Goal: Information Seeking & Learning: Learn about a topic

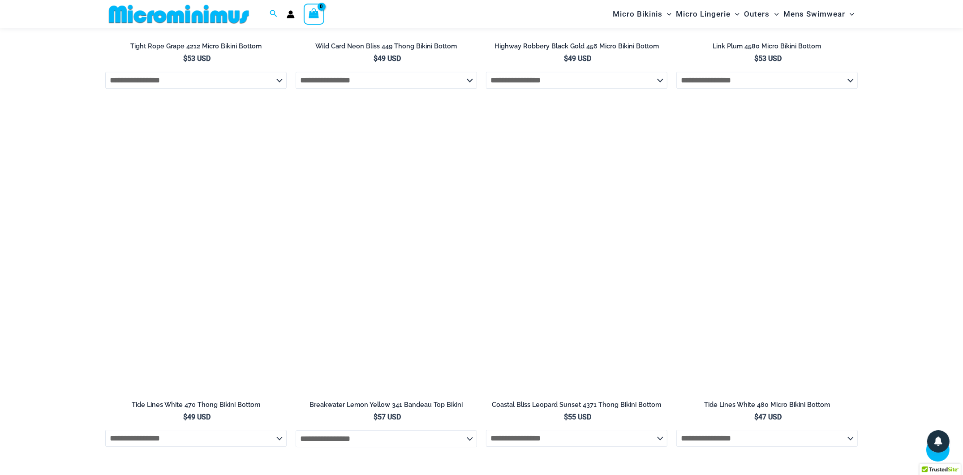
scroll to position [3080, 0]
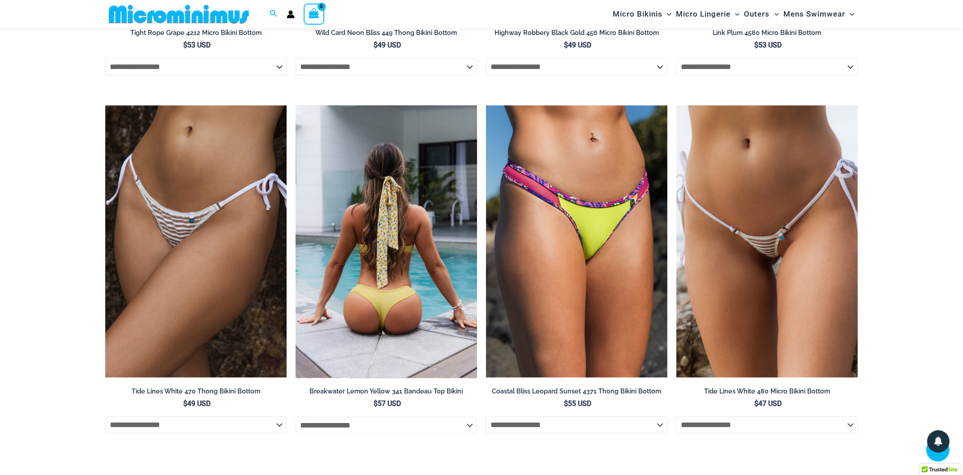
click at [381, 238] on img at bounding box center [386, 241] width 181 height 272
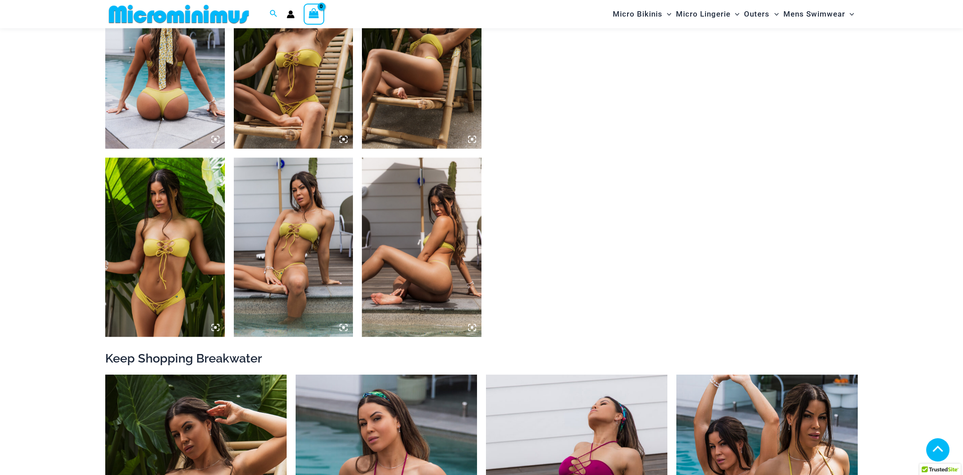
scroll to position [686, 0]
click at [265, 307] on img at bounding box center [294, 246] width 120 height 179
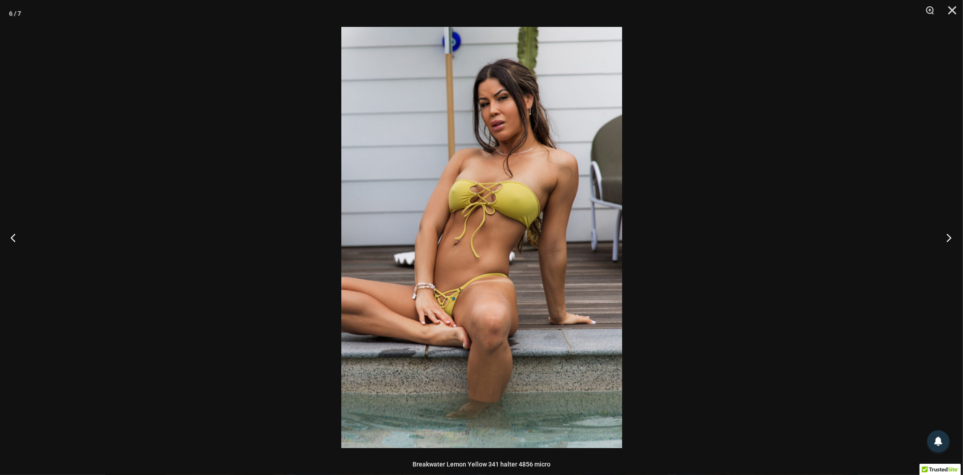
click at [948, 239] on button "Next" at bounding box center [947, 237] width 34 height 45
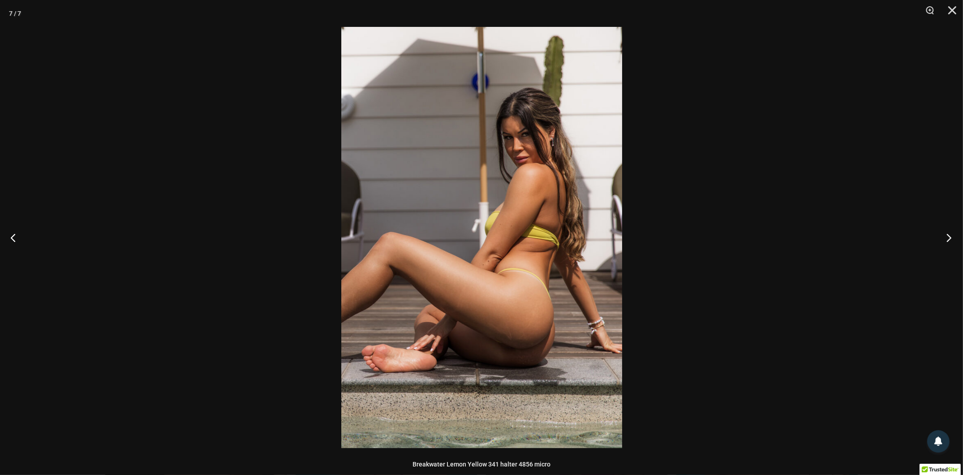
click at [948, 239] on button "Next" at bounding box center [947, 237] width 34 height 45
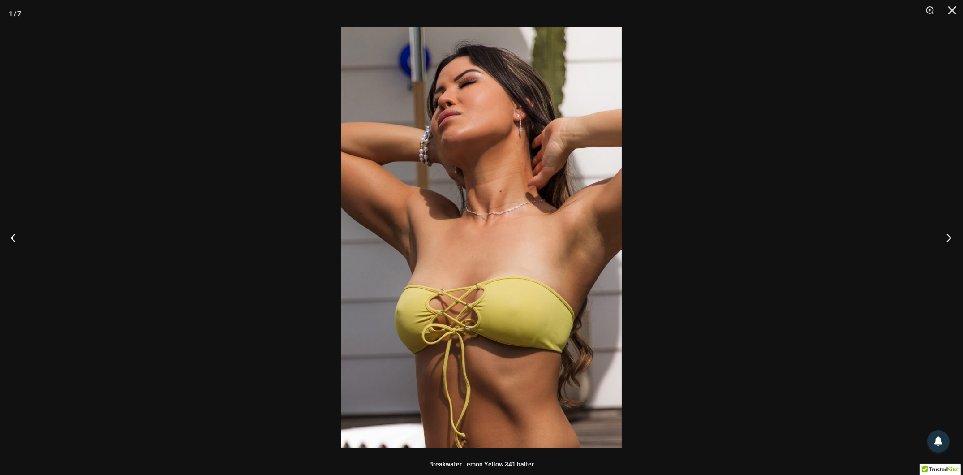
click at [948, 239] on button "Next" at bounding box center [947, 237] width 34 height 45
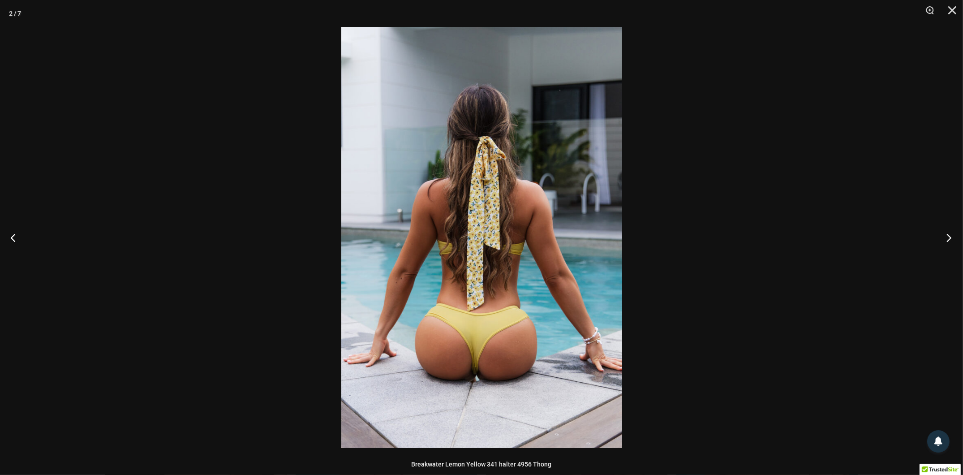
click at [948, 239] on button "Next" at bounding box center [947, 237] width 34 height 45
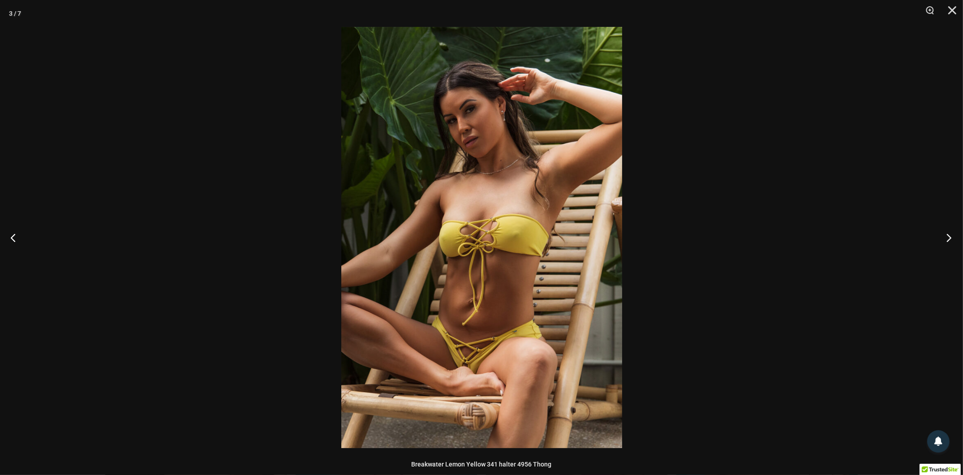
click at [948, 239] on button "Next" at bounding box center [947, 237] width 34 height 45
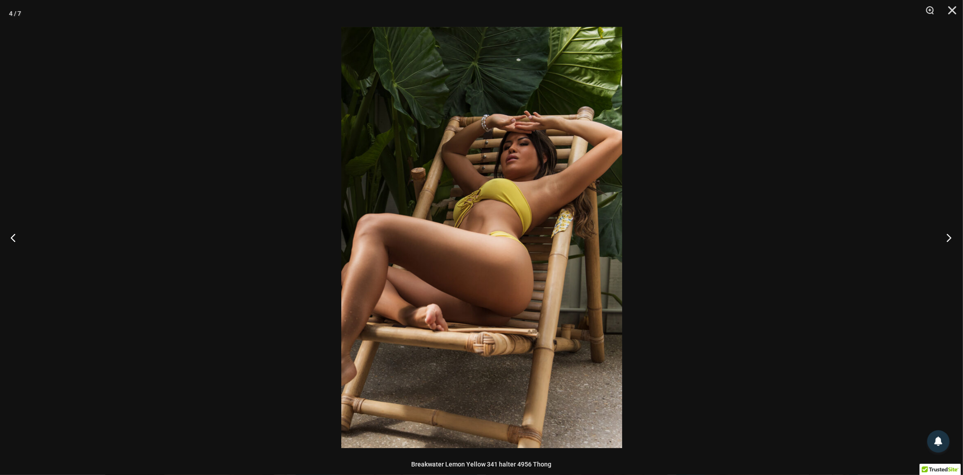
click at [948, 239] on button "Next" at bounding box center [947, 237] width 34 height 45
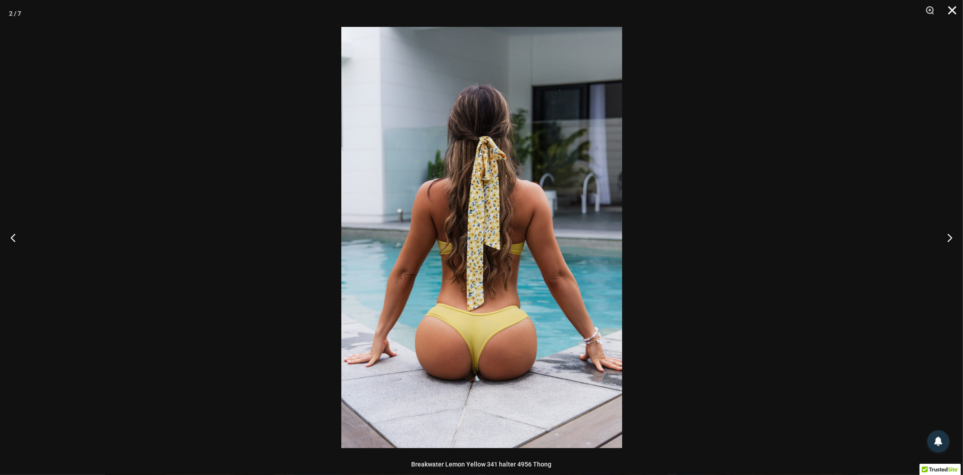
click at [952, 20] on button "Close" at bounding box center [949, 13] width 22 height 27
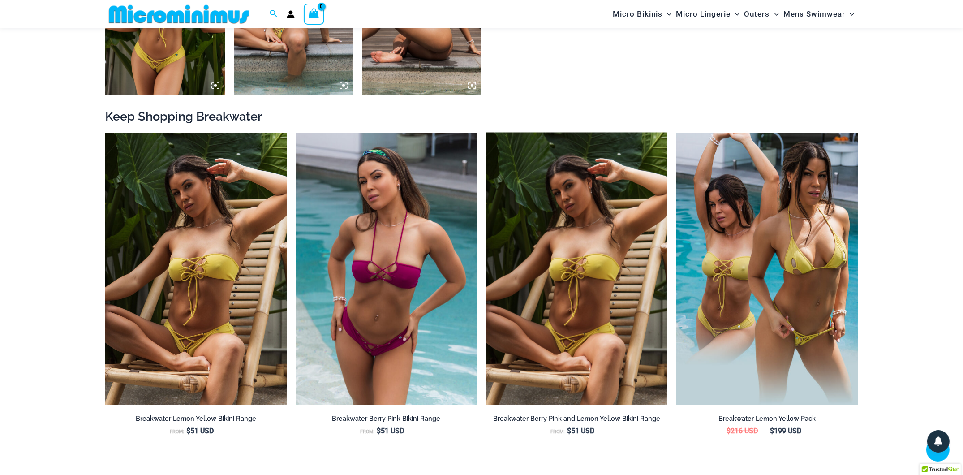
scroll to position [933, 0]
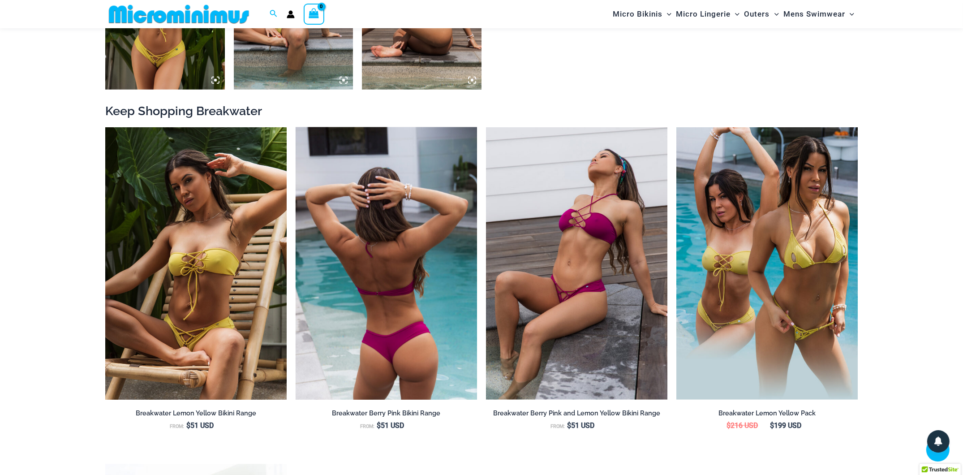
click at [382, 306] on img at bounding box center [386, 263] width 181 height 272
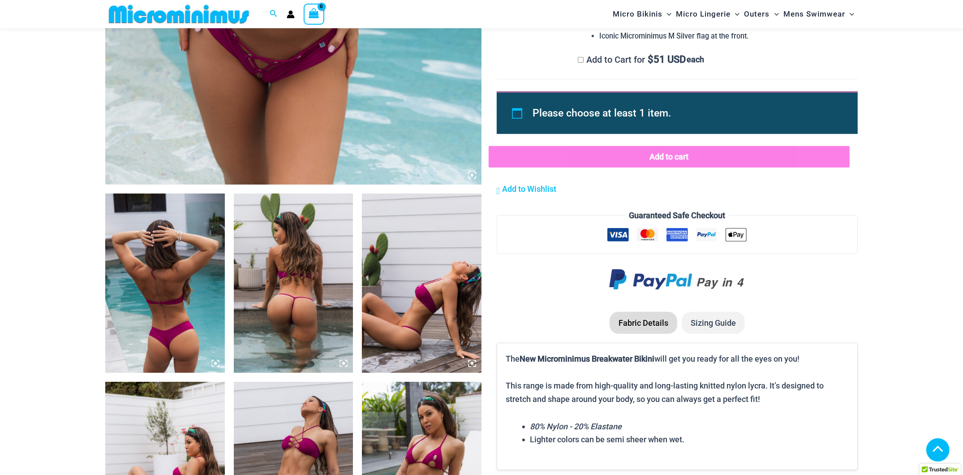
scroll to position [645, 0]
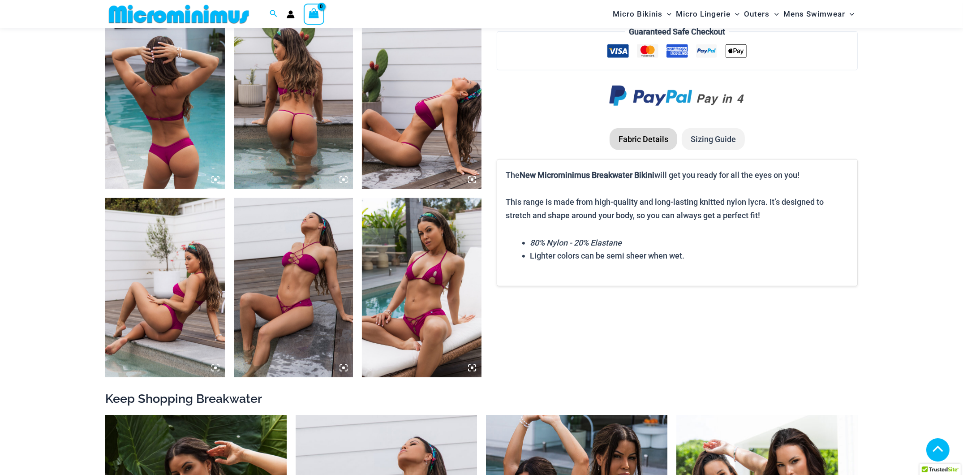
click at [420, 304] on img at bounding box center [422, 287] width 120 height 179
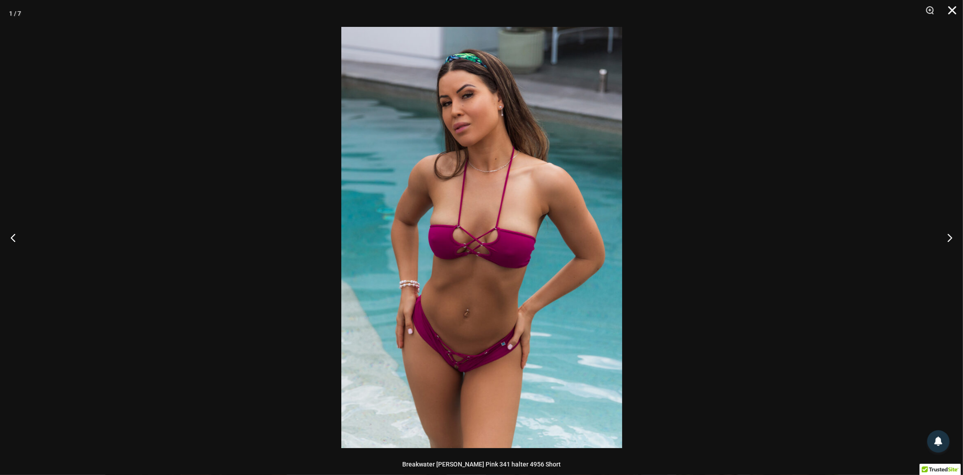
click at [955, 9] on button "Close" at bounding box center [949, 13] width 22 height 27
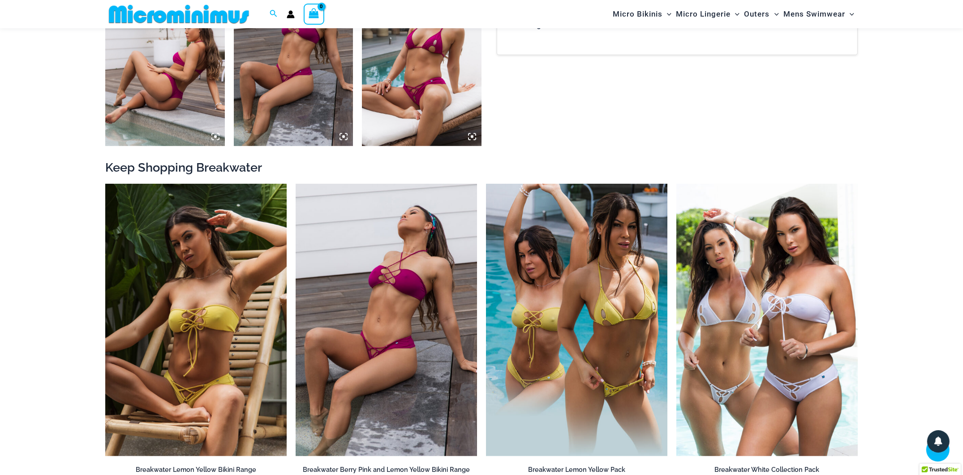
scroll to position [874, 0]
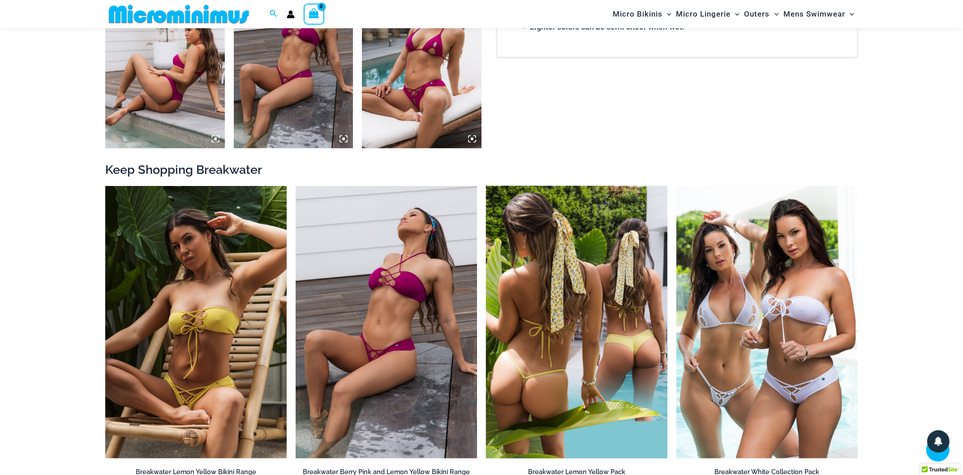
click at [576, 350] on img at bounding box center [576, 322] width 181 height 272
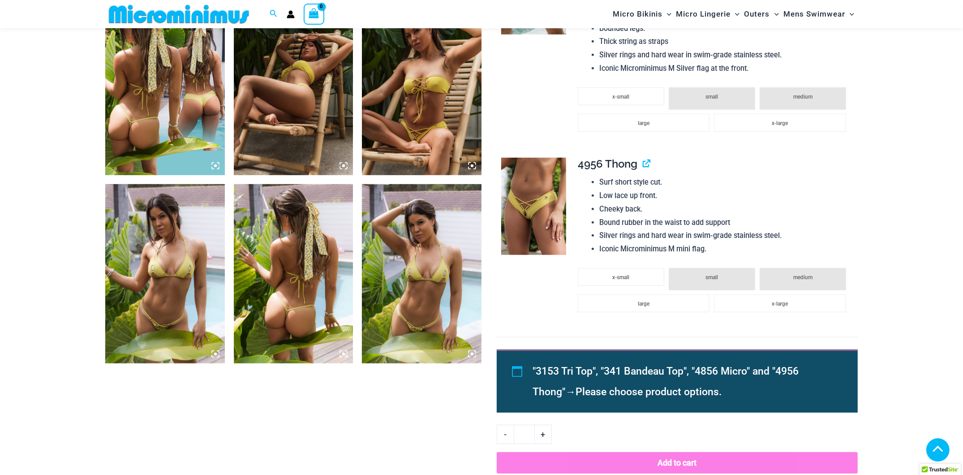
scroll to position [658, 0]
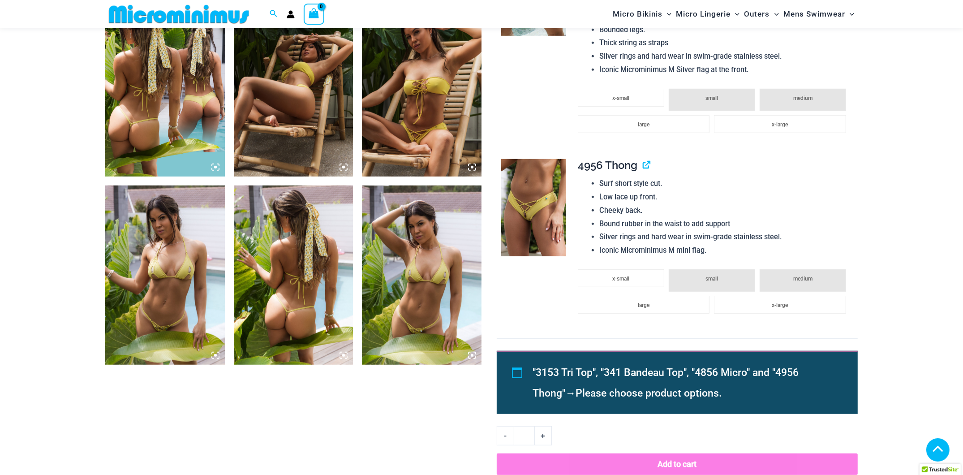
click at [126, 303] on img at bounding box center [165, 274] width 120 height 179
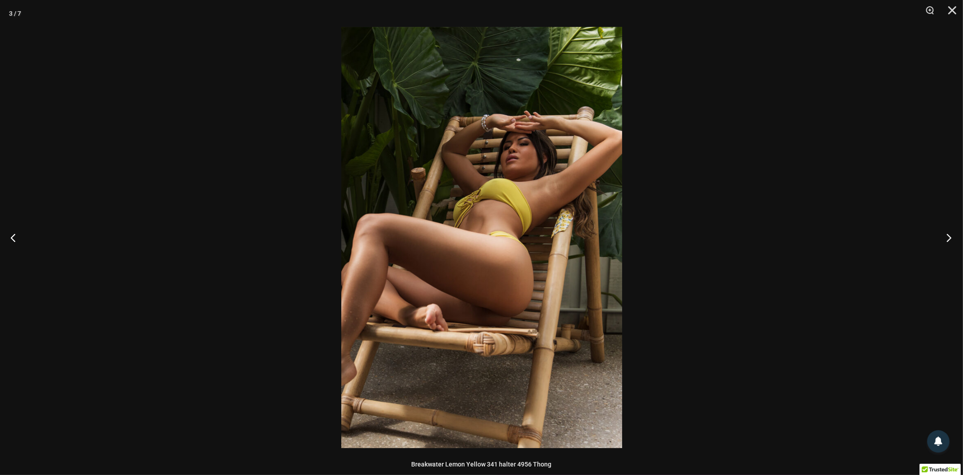
click at [950, 238] on button "Next" at bounding box center [947, 237] width 34 height 45
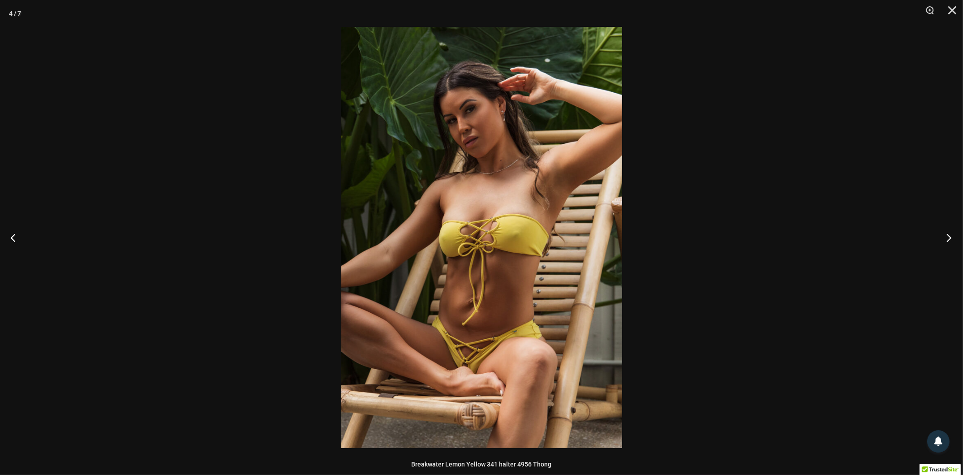
click at [950, 238] on button "Next" at bounding box center [947, 237] width 34 height 45
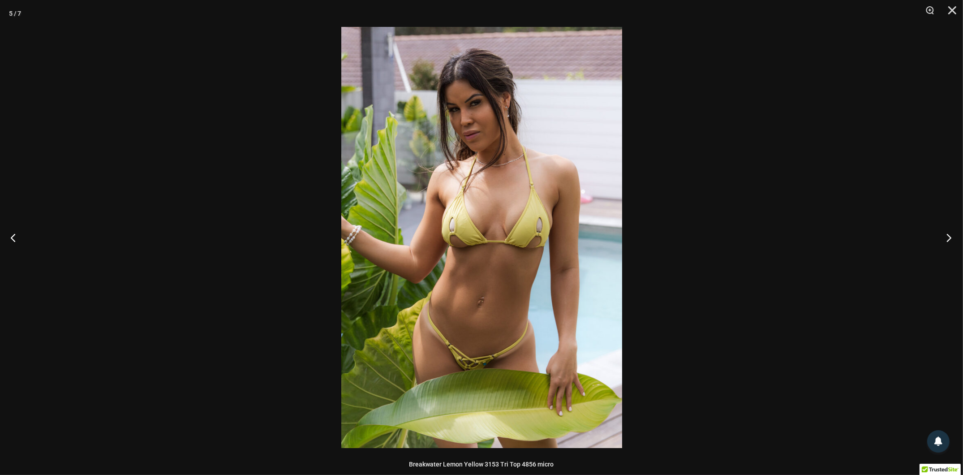
click at [950, 238] on button "Next" at bounding box center [947, 237] width 34 height 45
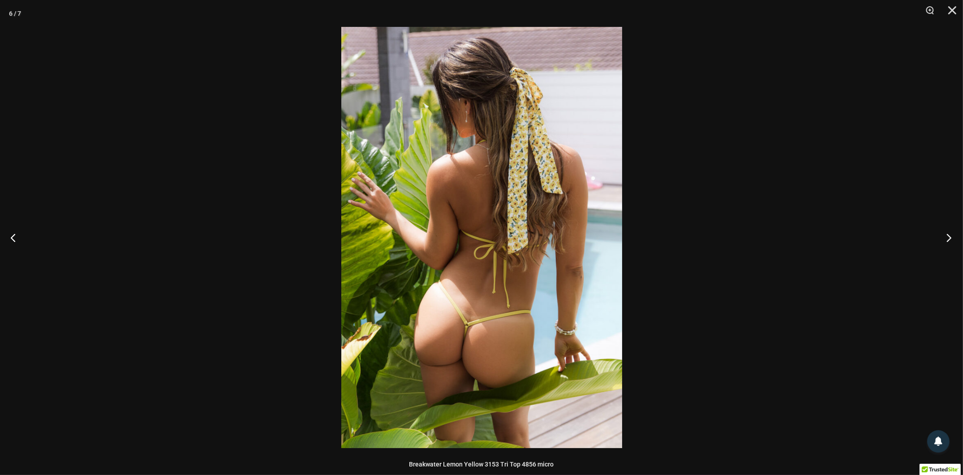
click at [950, 238] on button "Next" at bounding box center [947, 237] width 34 height 45
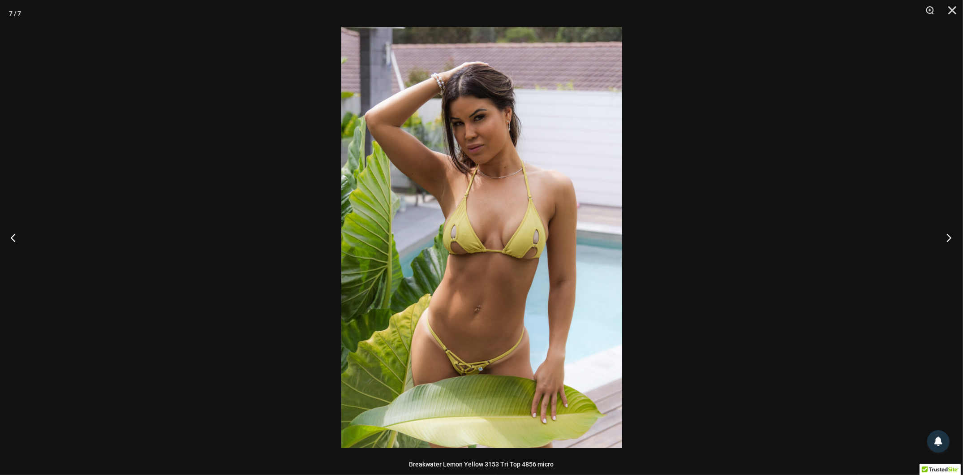
click at [950, 238] on button "Next" at bounding box center [947, 237] width 34 height 45
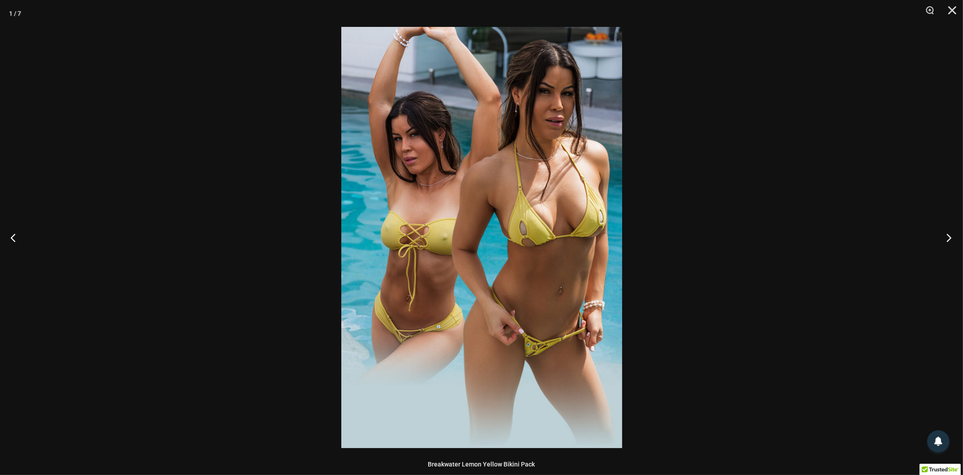
click at [950, 238] on button "Next" at bounding box center [947, 237] width 34 height 45
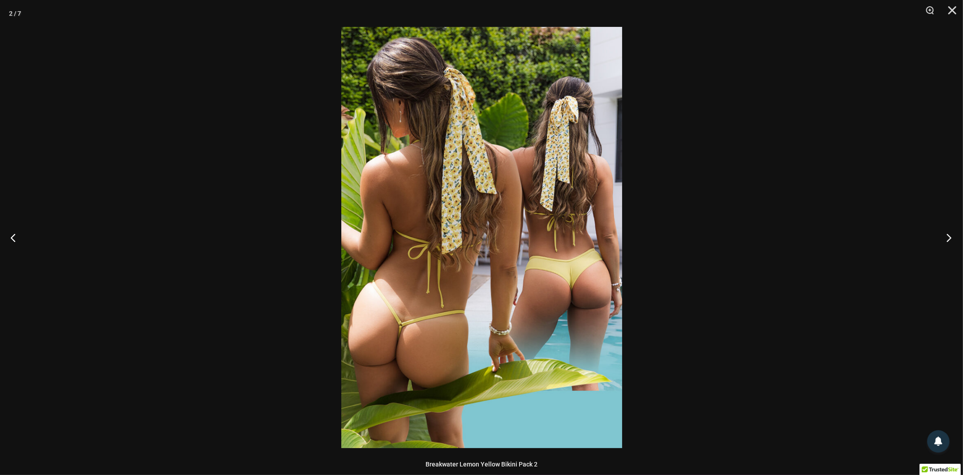
click at [950, 238] on button "Next" at bounding box center [947, 237] width 34 height 45
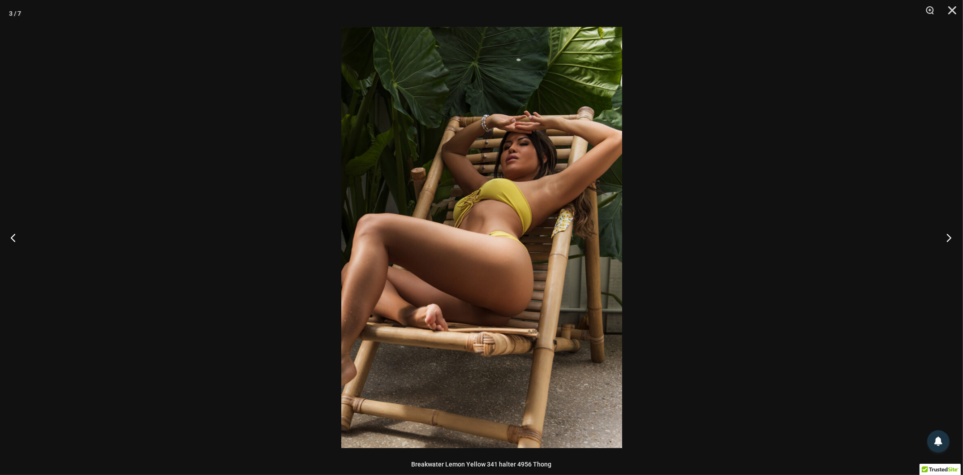
click at [951, 235] on button "Next" at bounding box center [947, 237] width 34 height 45
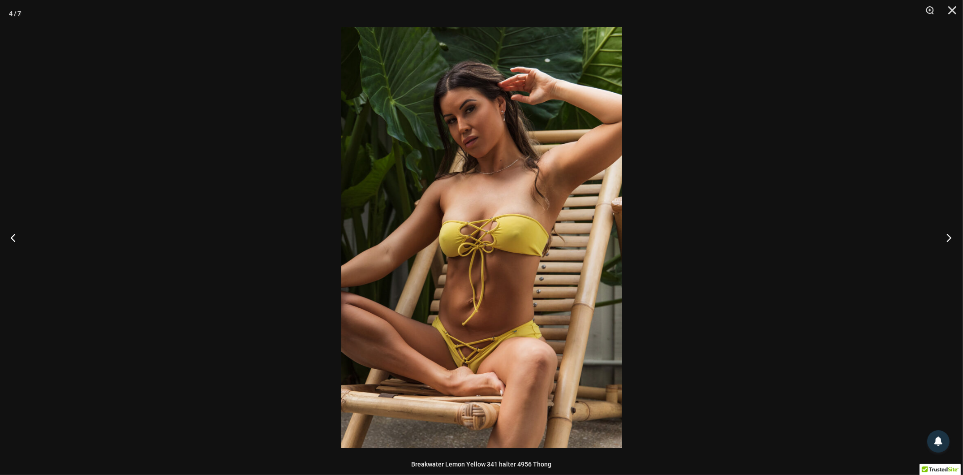
click at [951, 235] on button "Next" at bounding box center [947, 237] width 34 height 45
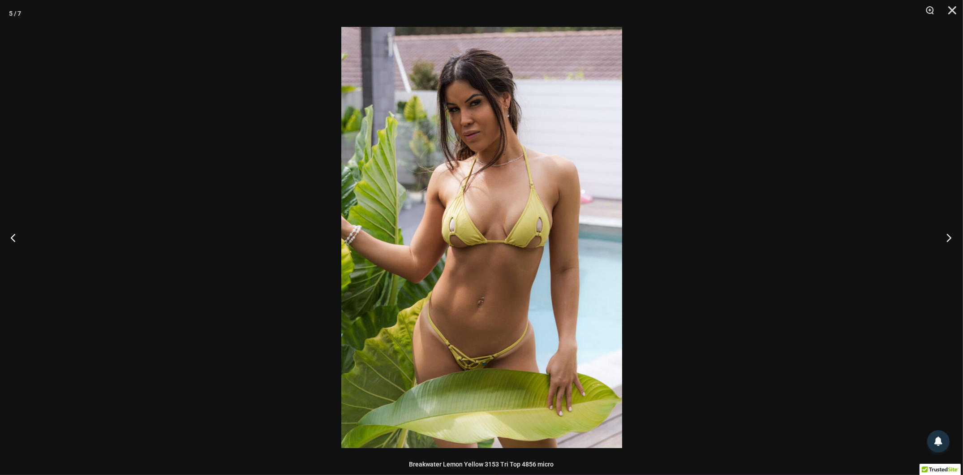
click at [951, 235] on button "Next" at bounding box center [947, 237] width 34 height 45
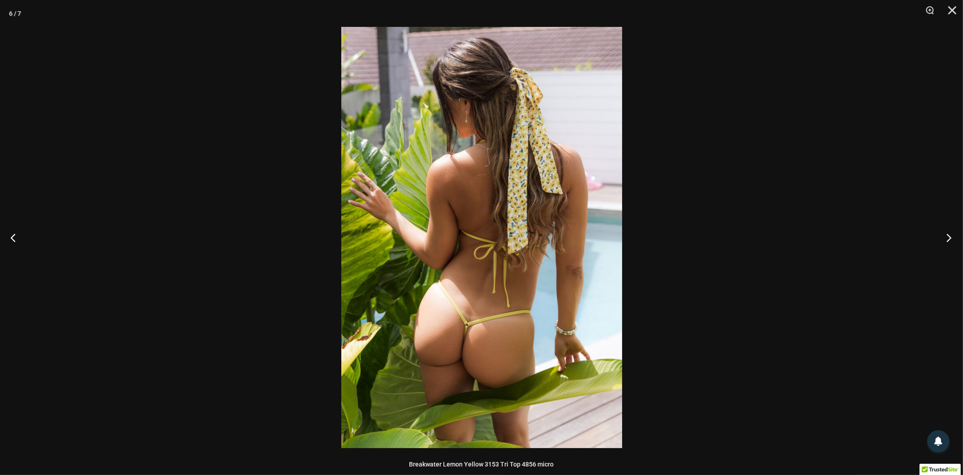
click at [951, 235] on button "Next" at bounding box center [947, 237] width 34 height 45
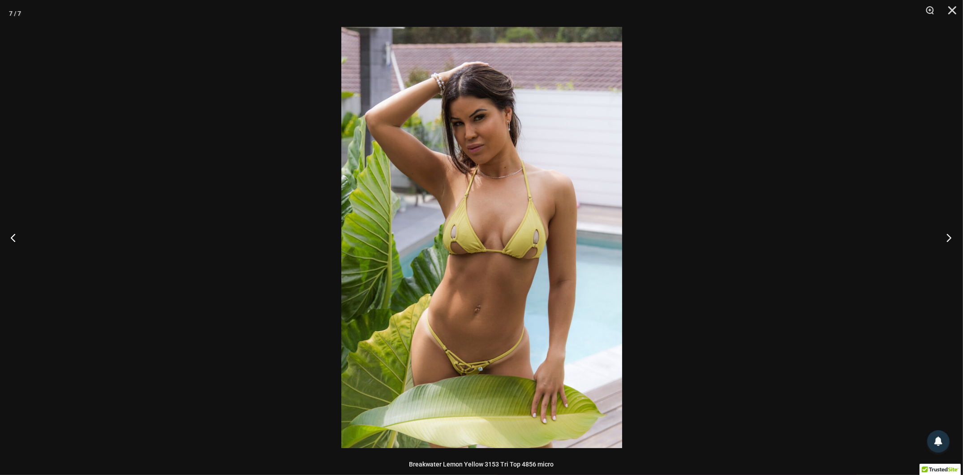
click at [951, 235] on button "Next" at bounding box center [947, 237] width 34 height 45
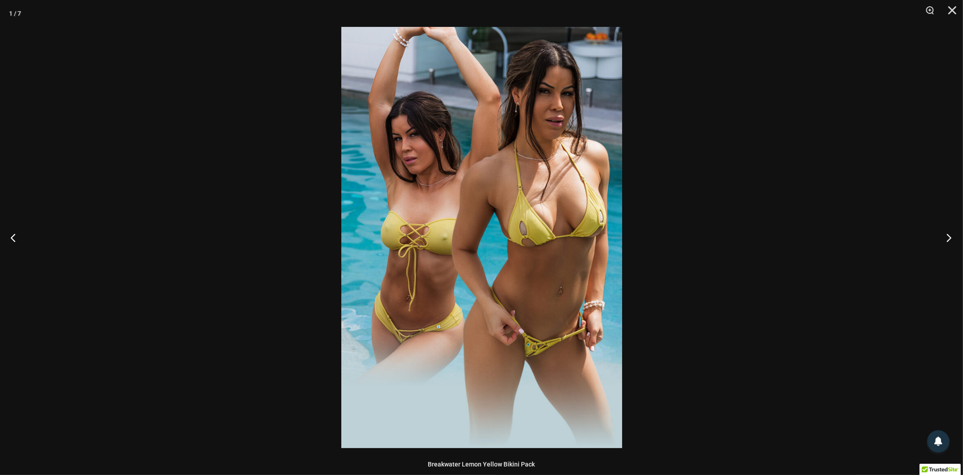
click at [951, 235] on button "Next" at bounding box center [947, 237] width 34 height 45
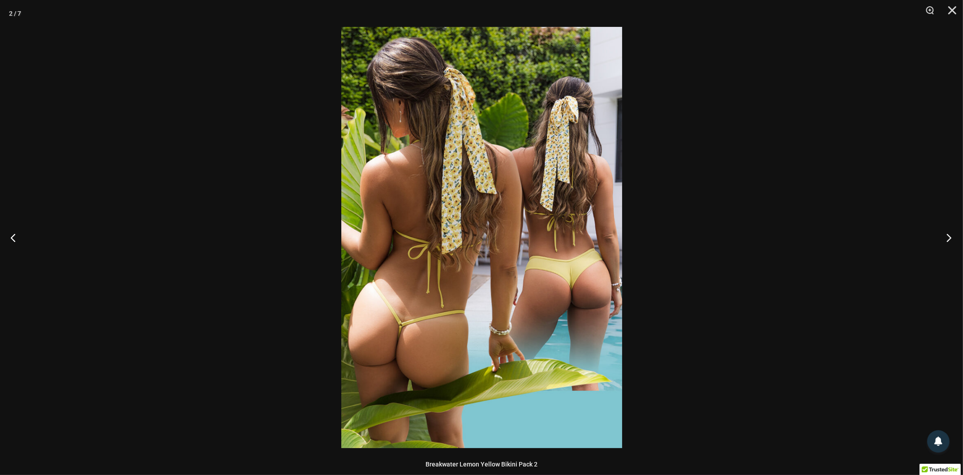
click at [951, 235] on button "Next" at bounding box center [947, 237] width 34 height 45
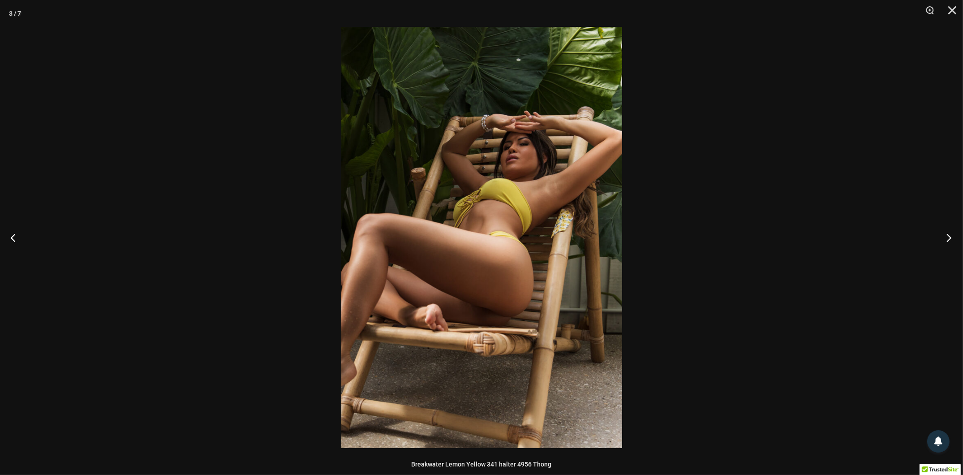
click at [951, 235] on button "Next" at bounding box center [947, 237] width 34 height 45
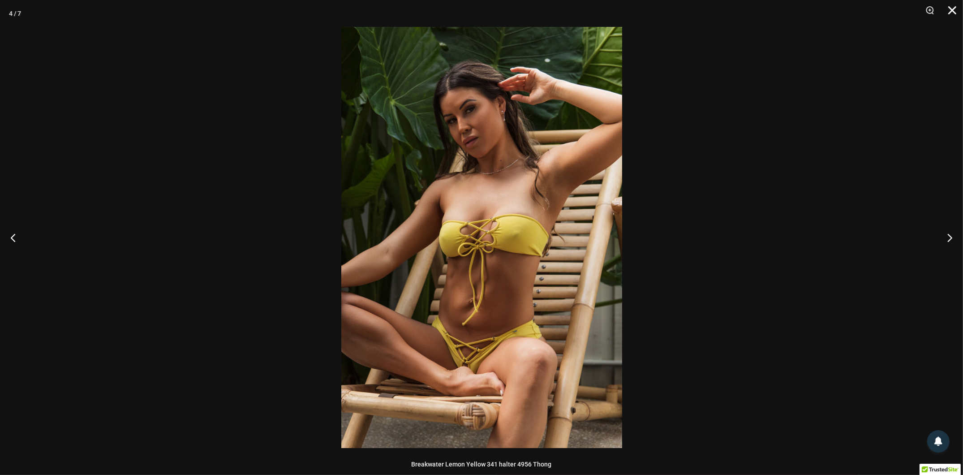
click at [951, 12] on button "Close" at bounding box center [949, 13] width 22 height 27
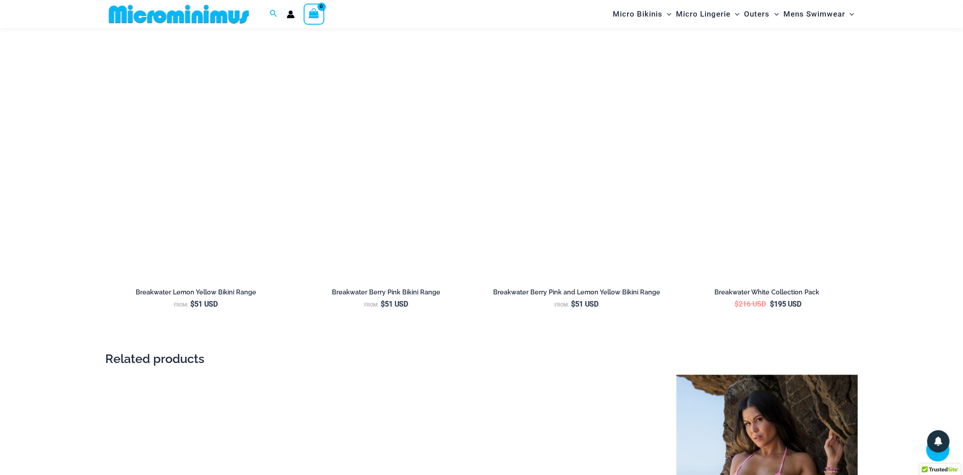
scroll to position [1489, 0]
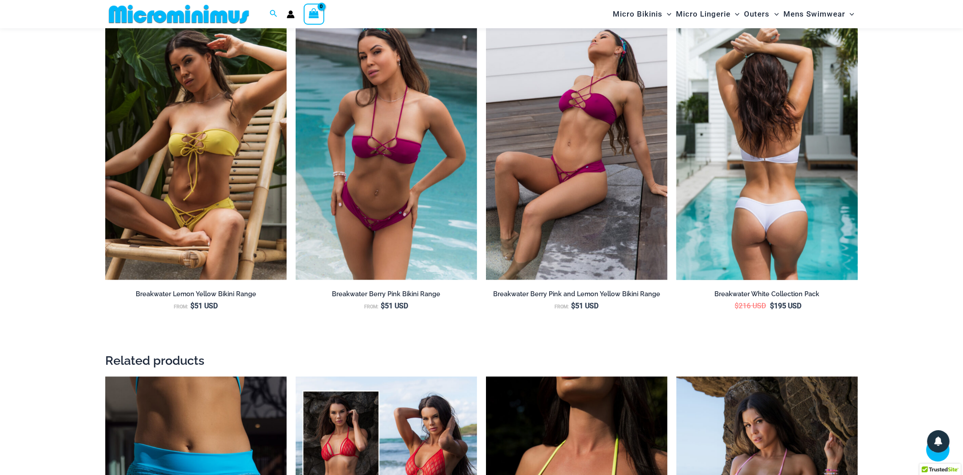
click at [756, 164] on img at bounding box center [766, 144] width 181 height 272
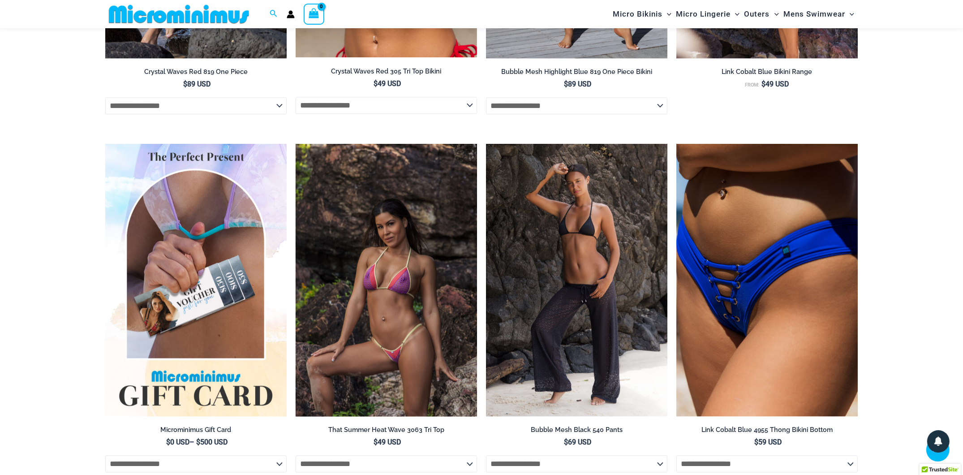
scroll to position [2458, 0]
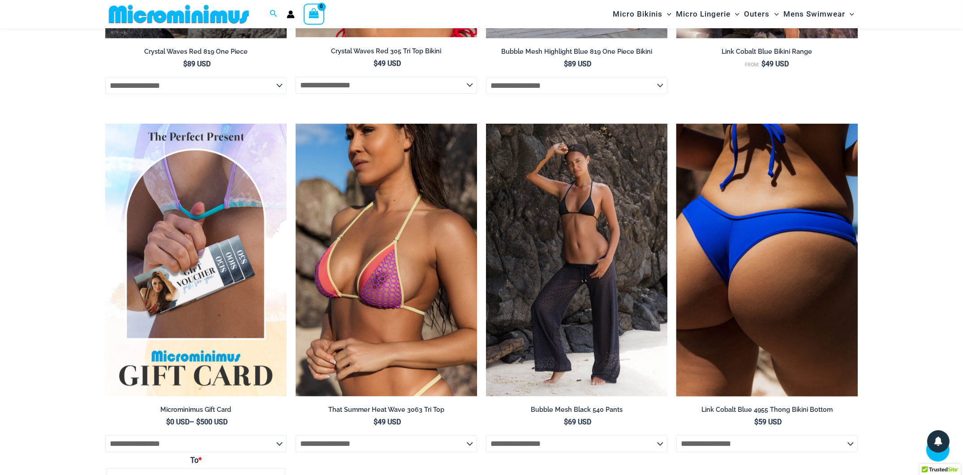
click at [782, 290] on img at bounding box center [766, 260] width 181 height 272
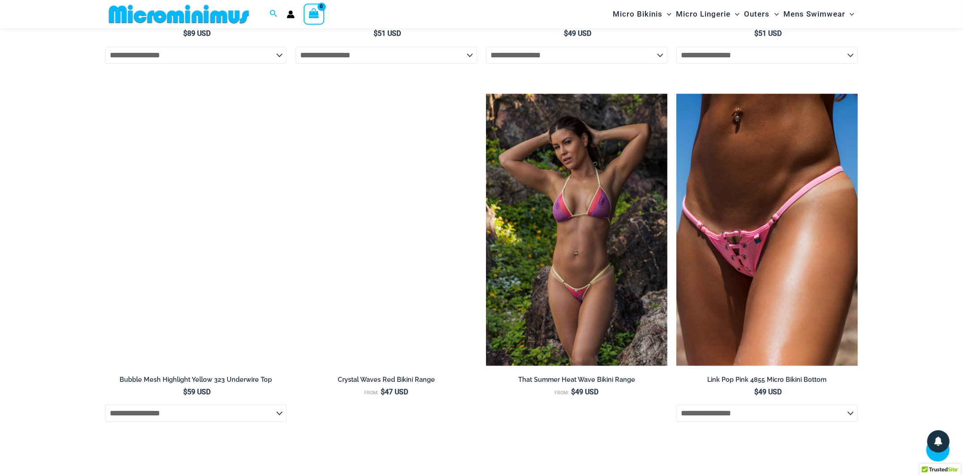
scroll to position [3392, 0]
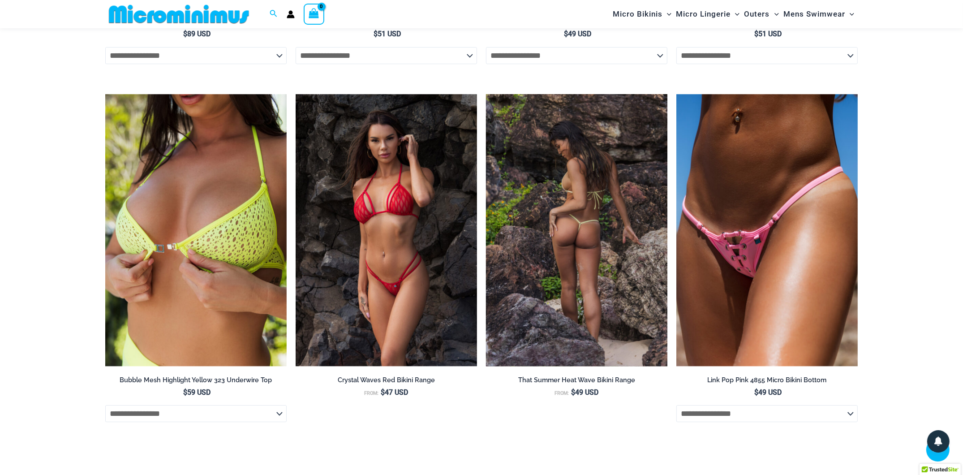
click at [584, 239] on img at bounding box center [576, 230] width 181 height 272
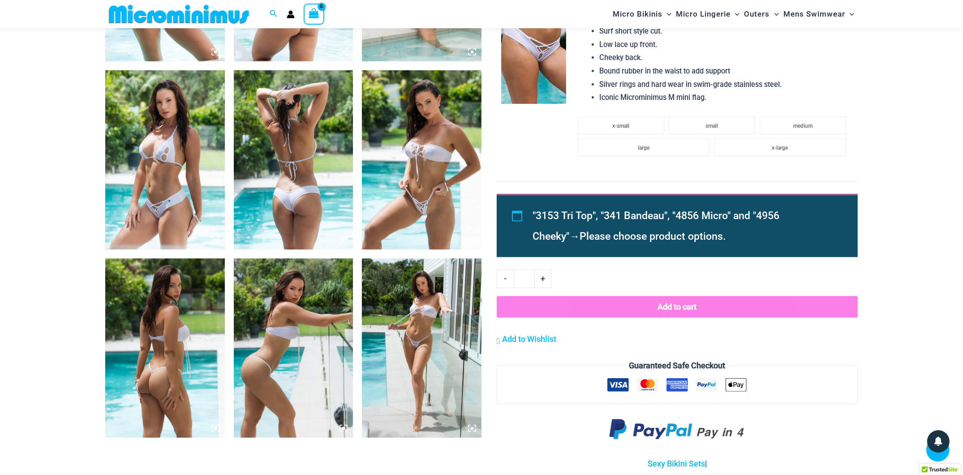
scroll to position [913, 0]
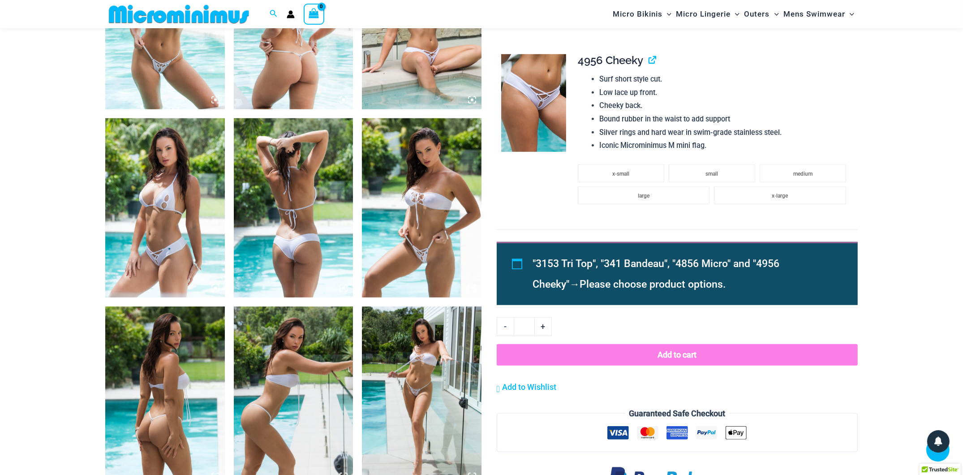
click at [418, 211] on img at bounding box center [422, 207] width 120 height 179
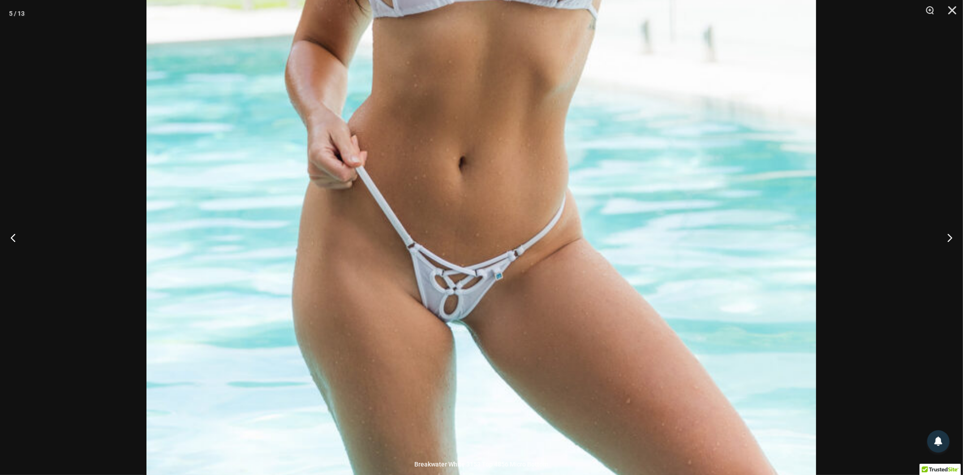
click at [447, 269] on img at bounding box center [481, 23] width 670 height 1004
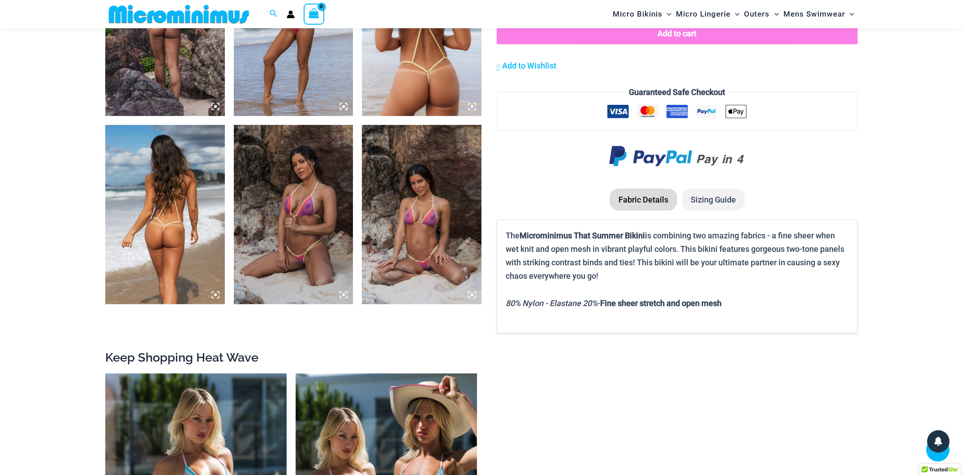
scroll to position [718, 0]
click at [414, 232] on img at bounding box center [422, 214] width 120 height 179
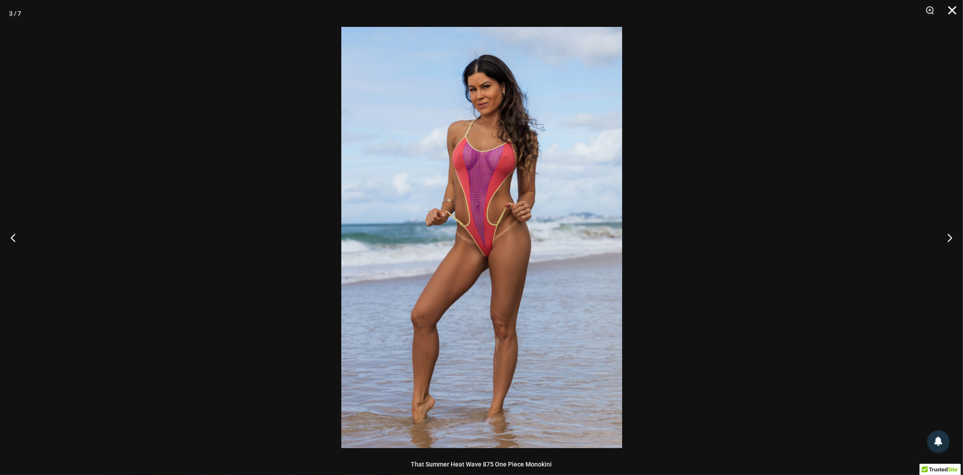
click at [951, 12] on button "Close" at bounding box center [949, 13] width 22 height 27
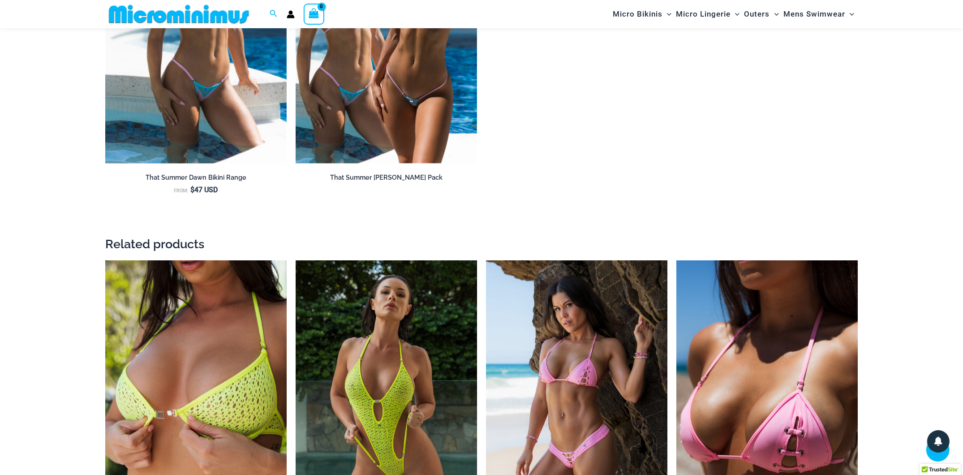
scroll to position [1366, 0]
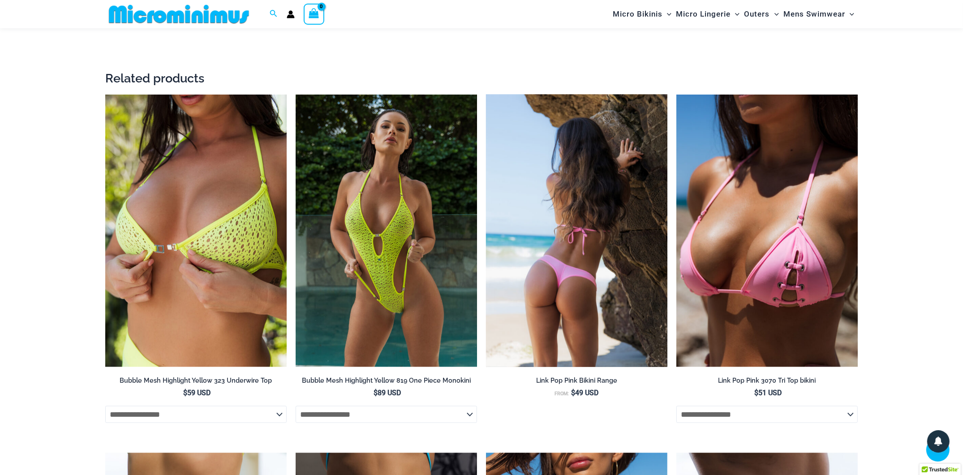
click at [584, 257] on img at bounding box center [576, 231] width 181 height 272
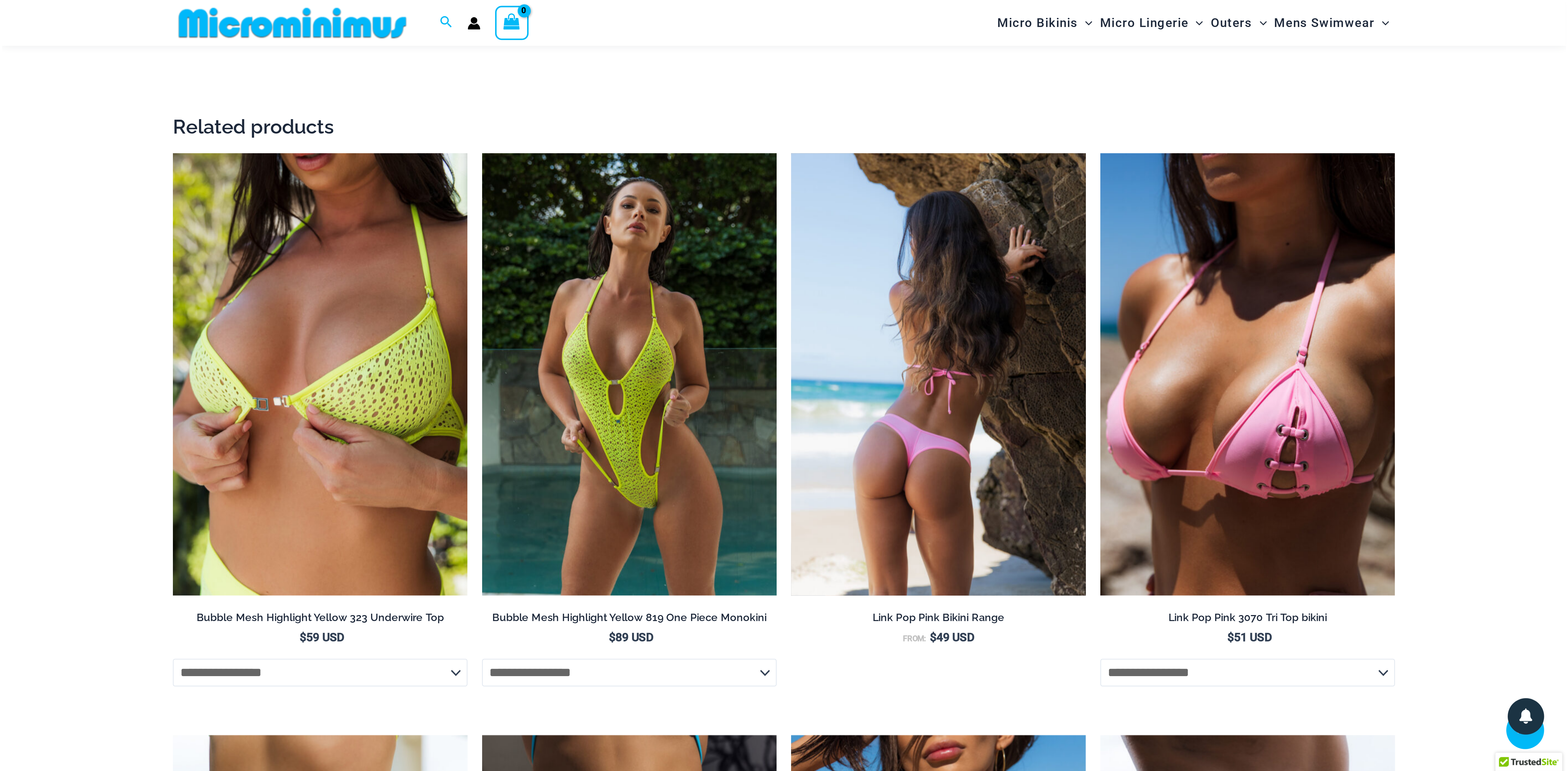
scroll to position [831, 0]
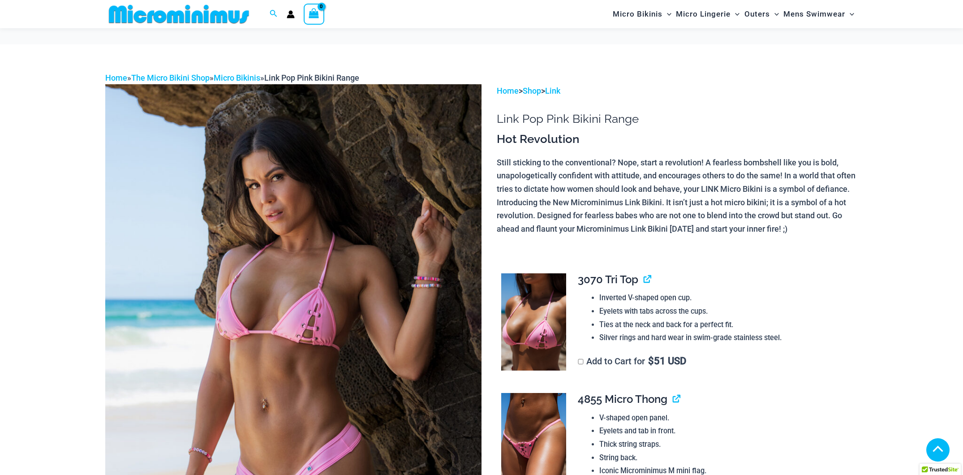
scroll to position [320, 0]
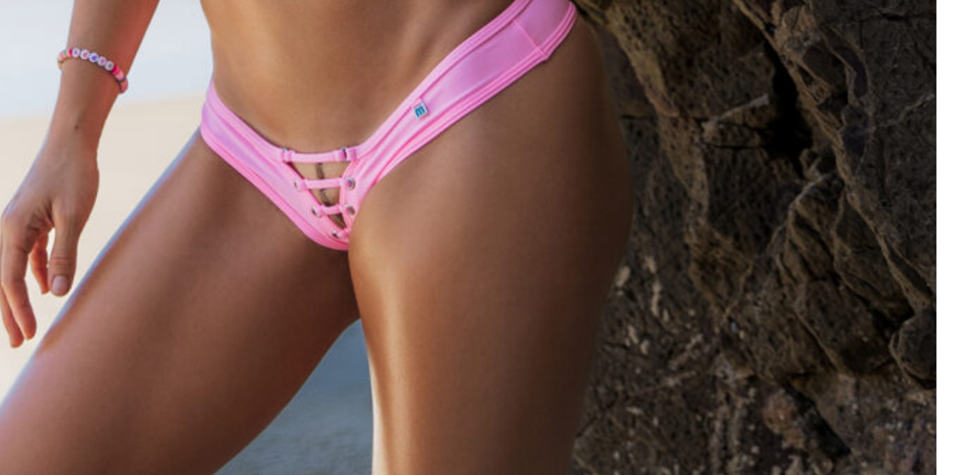
click at [281, 206] on img at bounding box center [293, 46] width 376 height 564
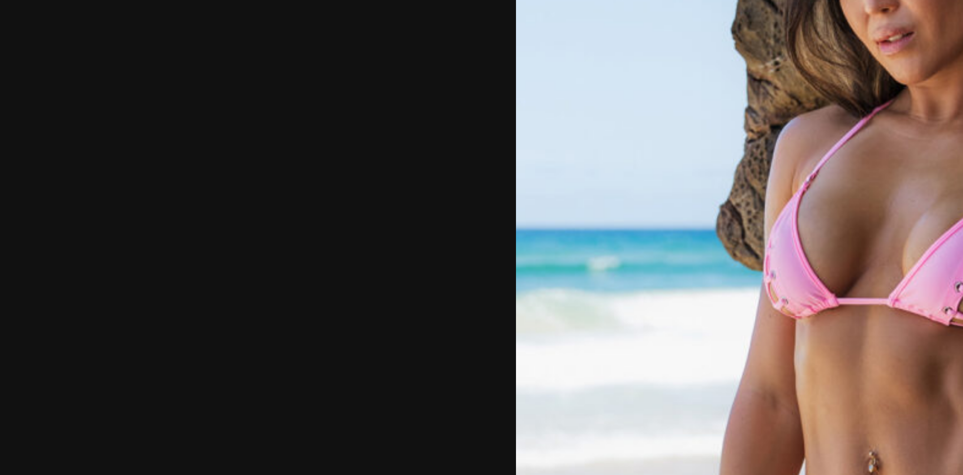
click at [445, 204] on img at bounding box center [481, 237] width 281 height 421
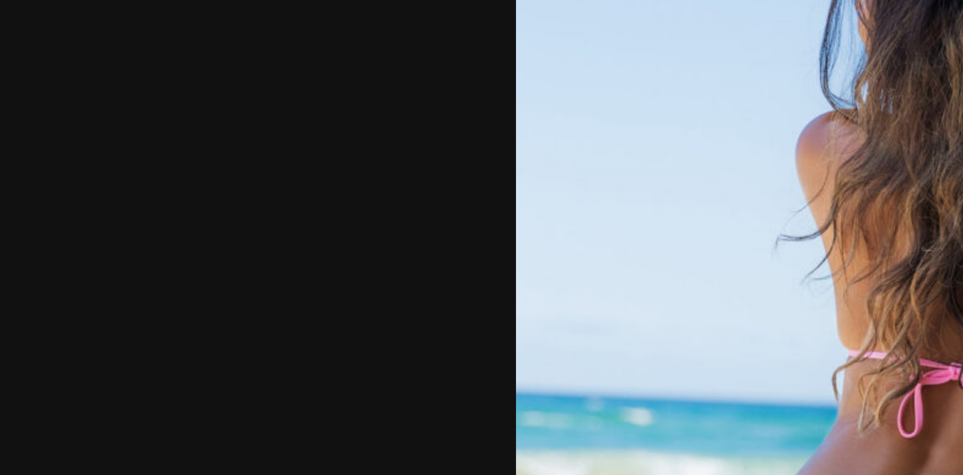
click at [443, 205] on img at bounding box center [481, 237] width 281 height 421
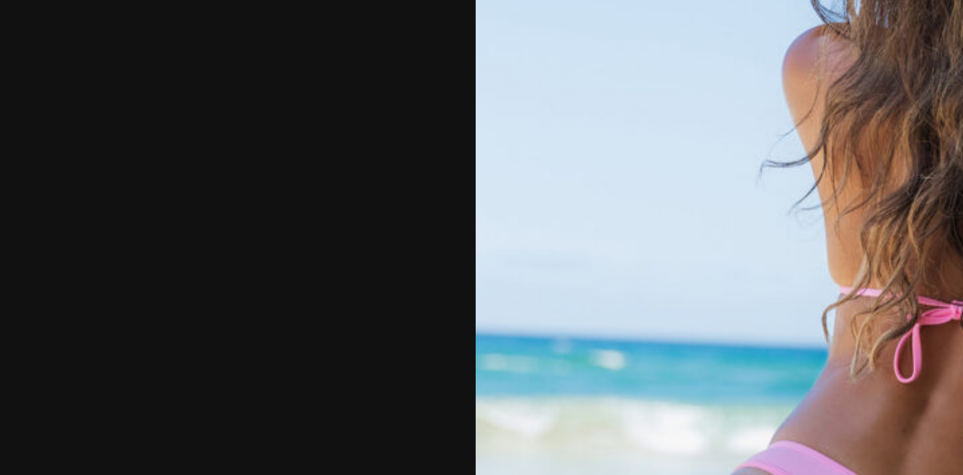
click at [443, 205] on img at bounding box center [482, 217] width 308 height 461
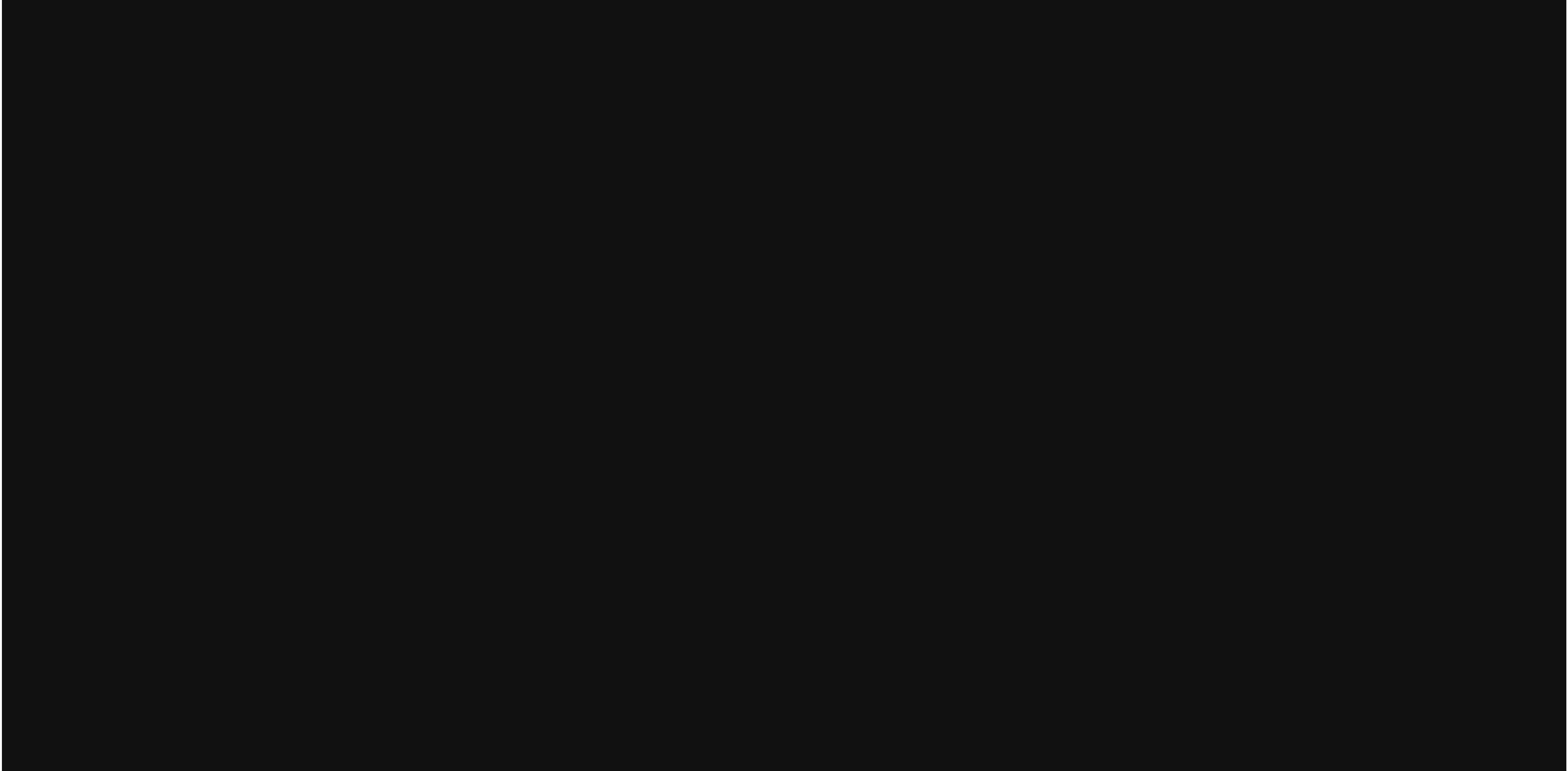
scroll to position [195, 0]
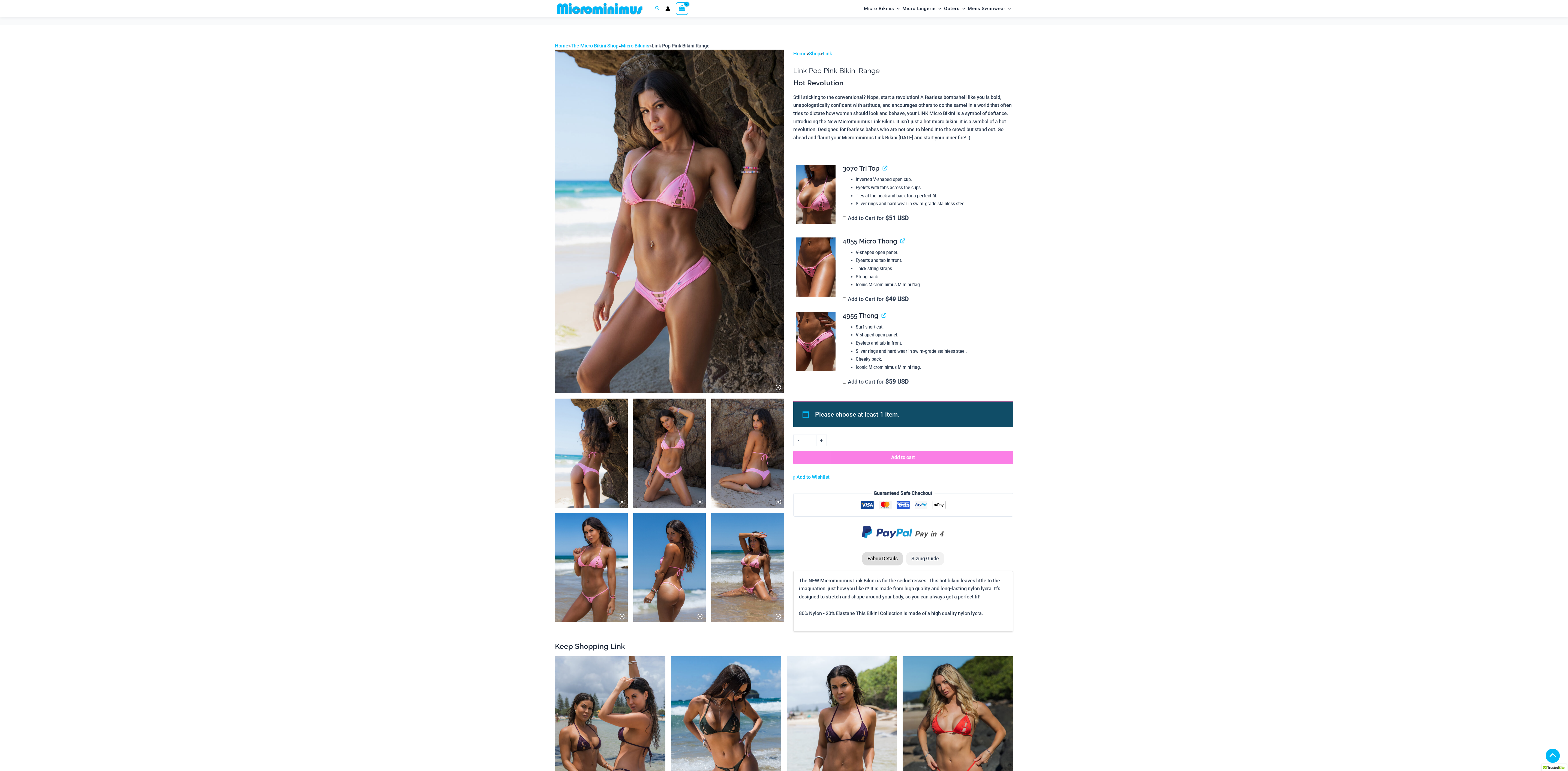
scroll to position [354, 0]
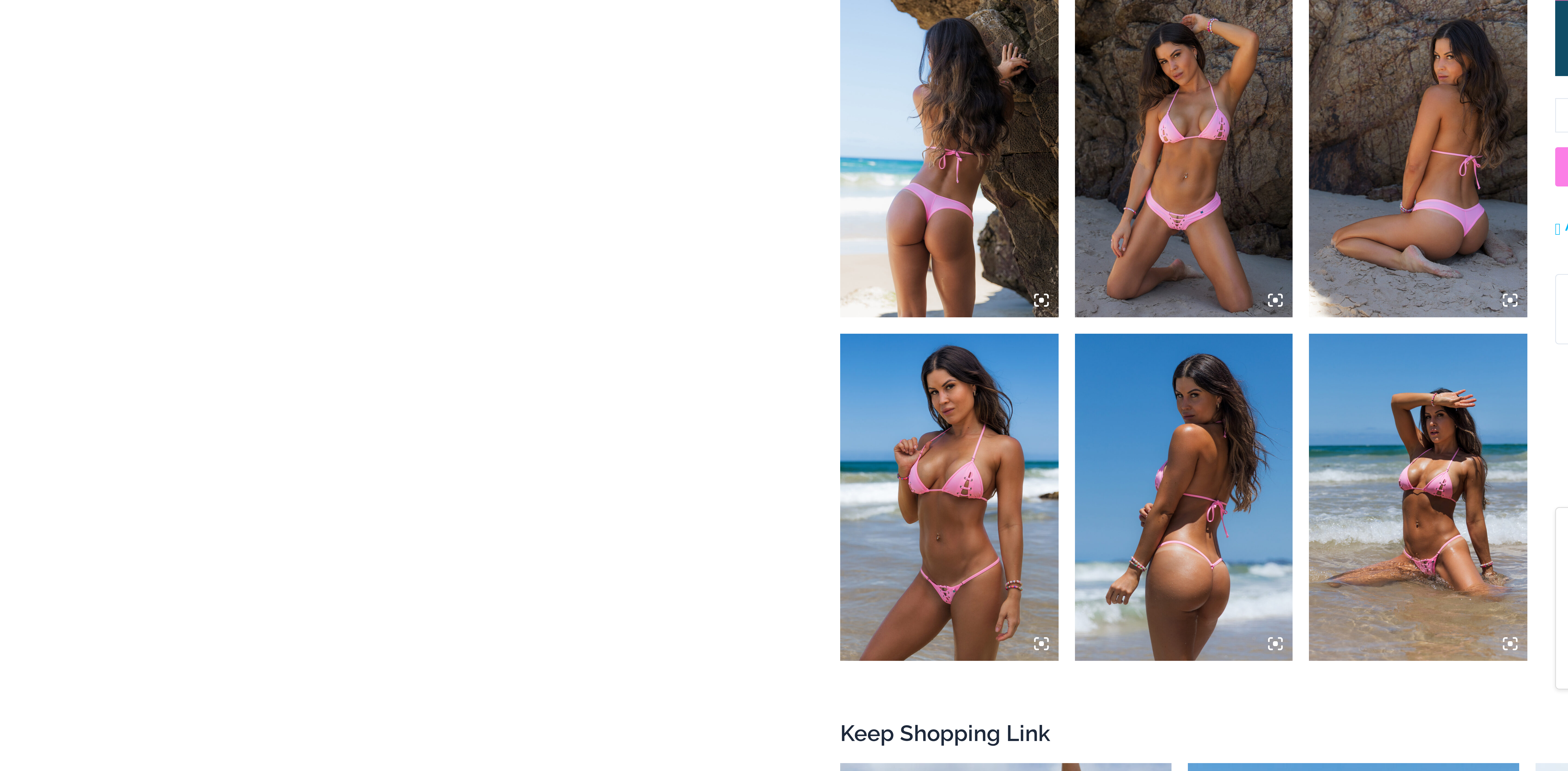
click at [589, 223] on img at bounding box center [592, 214] width 73 height 109
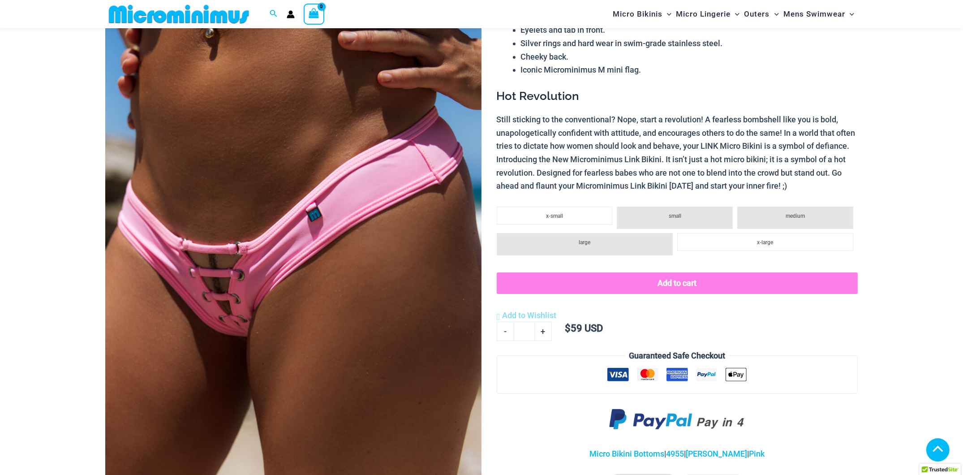
scroll to position [249, 0]
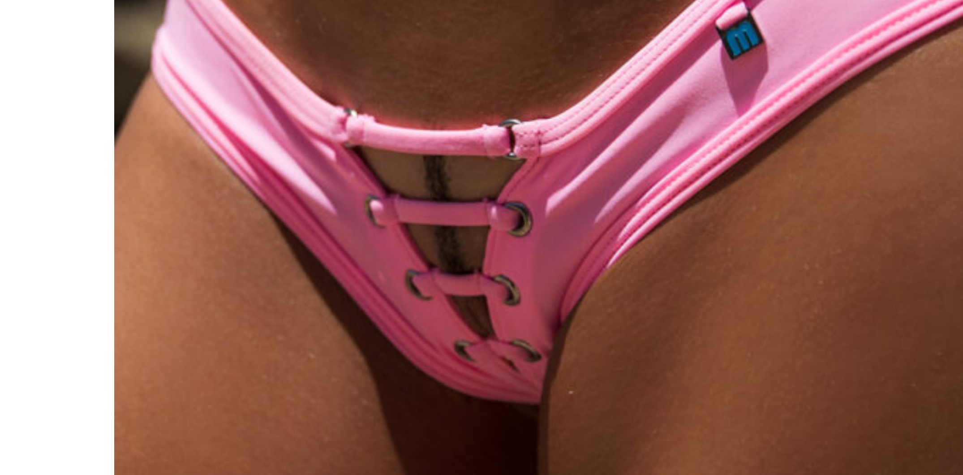
click at [151, 161] on img at bounding box center [293, 114] width 376 height 564
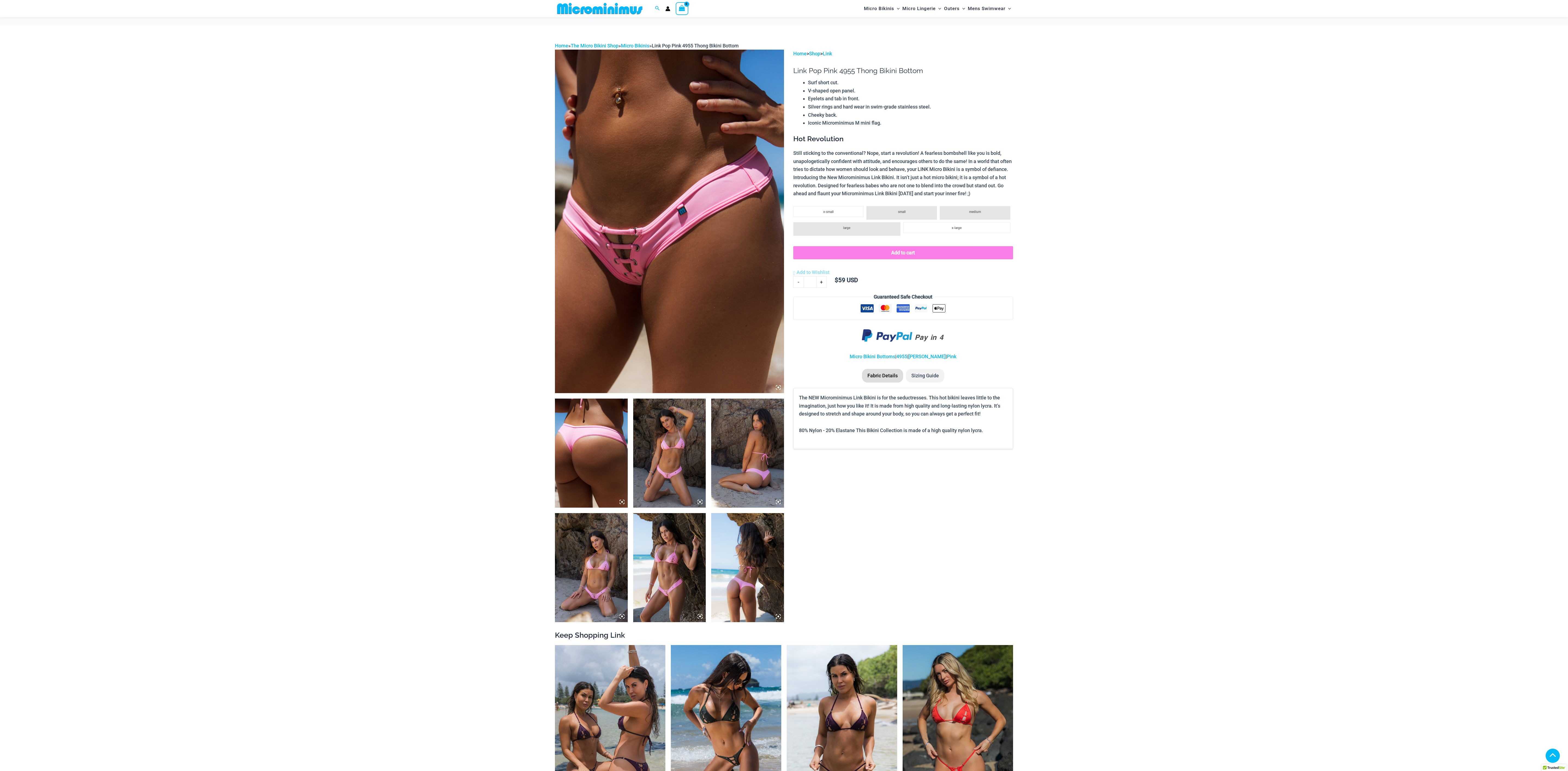
scroll to position [295, 0]
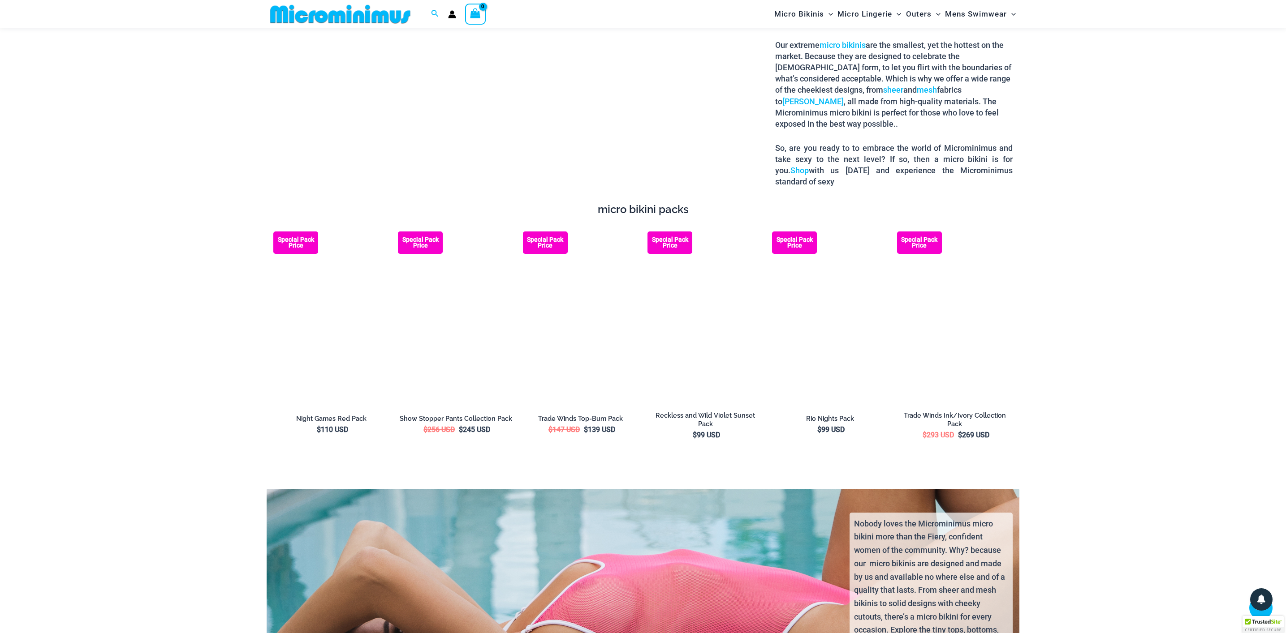
scroll to position [1762, 0]
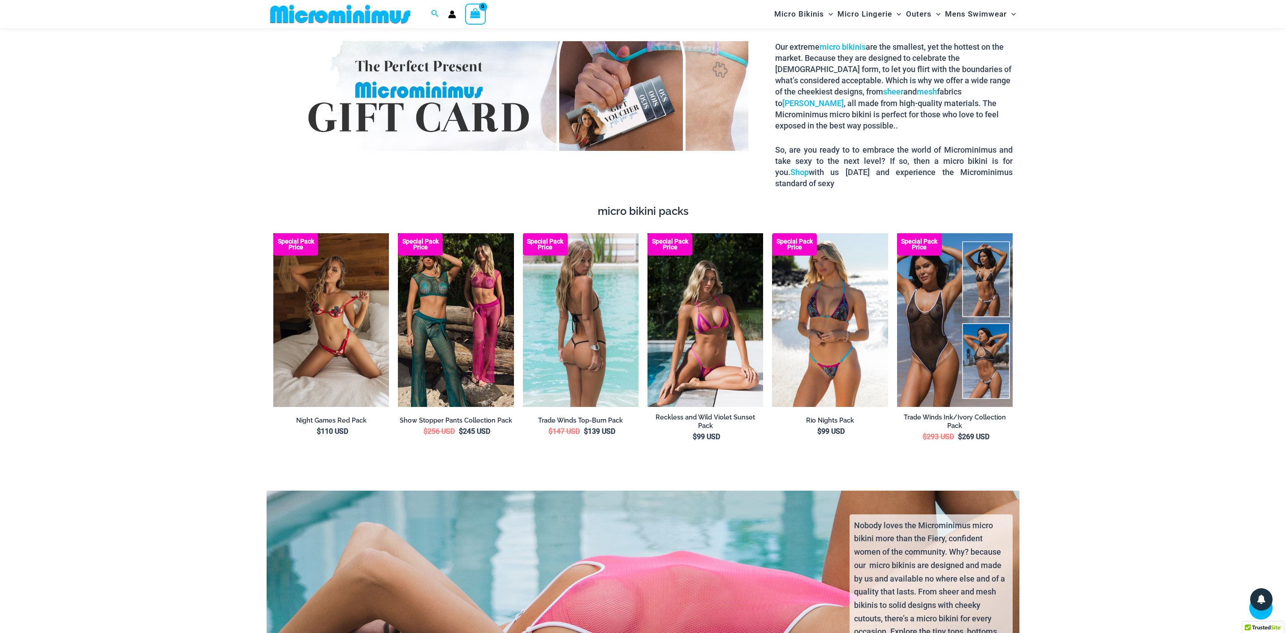
click at [568, 336] on img at bounding box center [581, 320] width 116 height 174
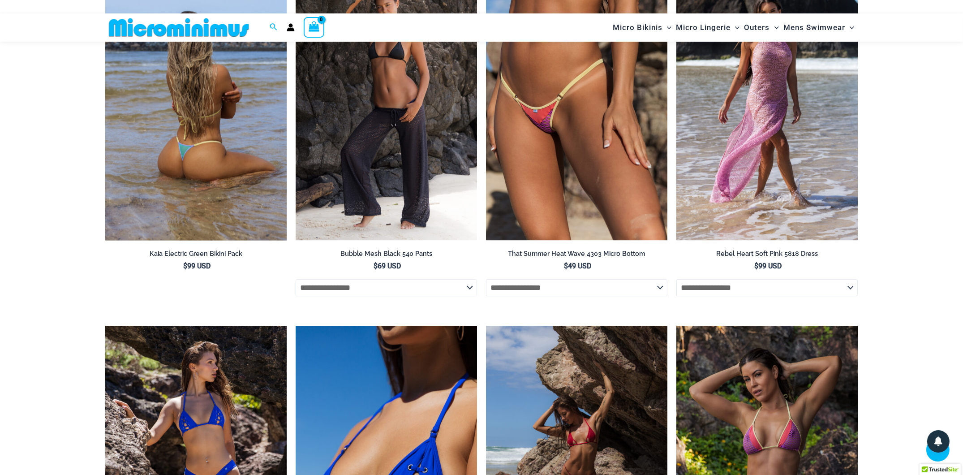
scroll to position [2528, 0]
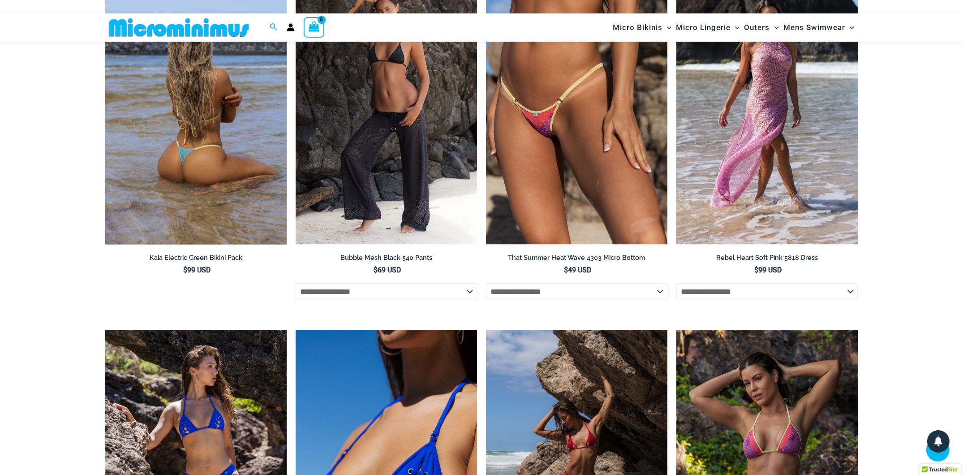
click at [201, 139] on img at bounding box center [195, 108] width 181 height 272
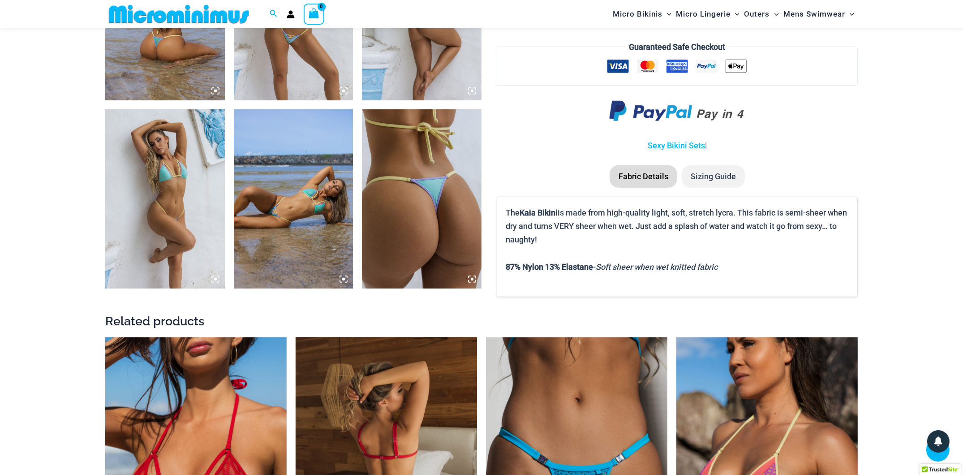
scroll to position [727, 0]
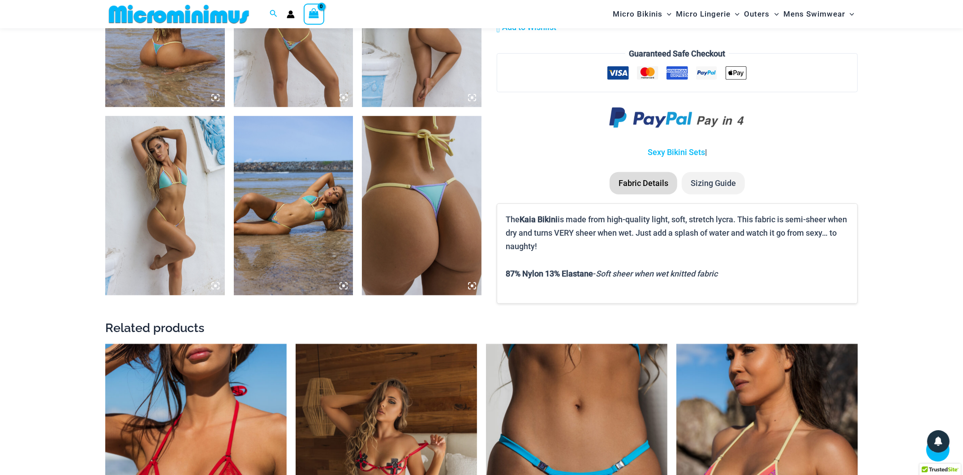
click at [409, 248] on img at bounding box center [422, 205] width 120 height 179
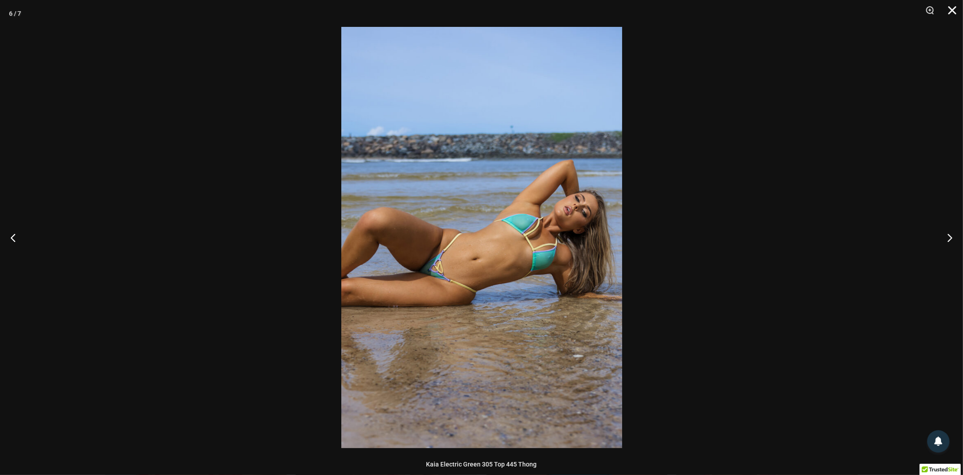
click at [949, 10] on button "Close" at bounding box center [949, 13] width 22 height 27
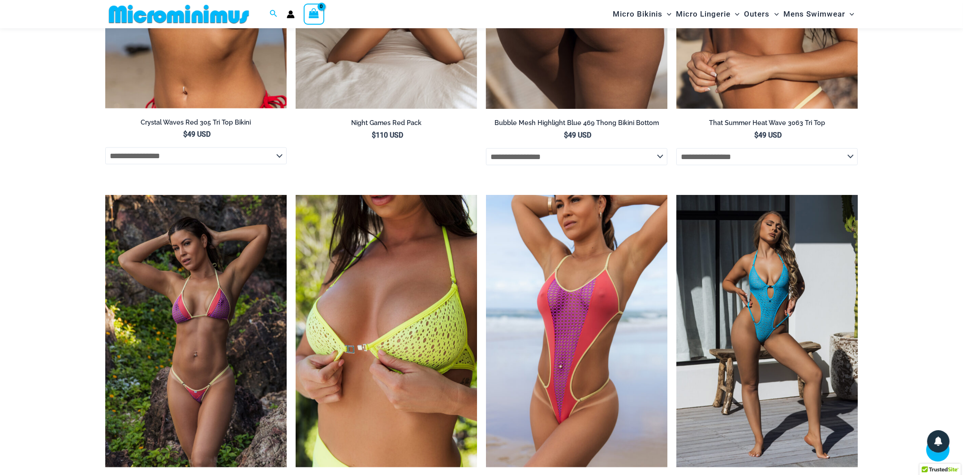
scroll to position [1238, 0]
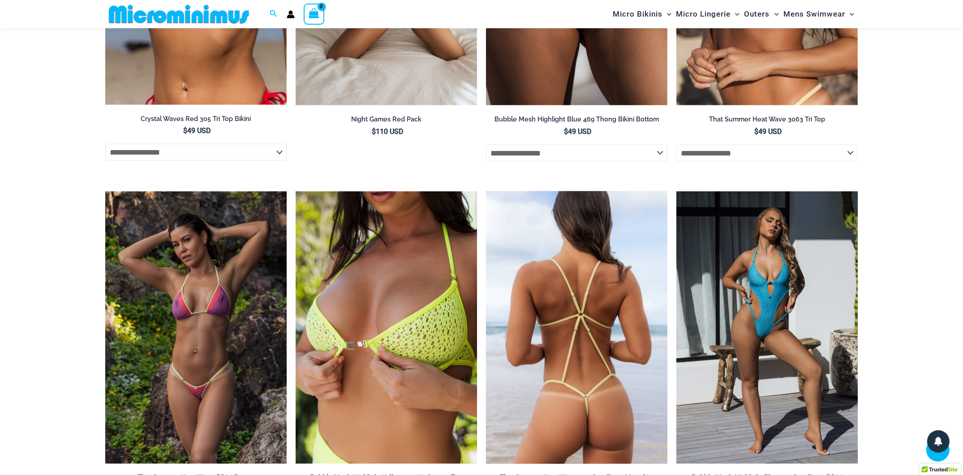
click at [557, 332] on img at bounding box center [576, 327] width 181 height 272
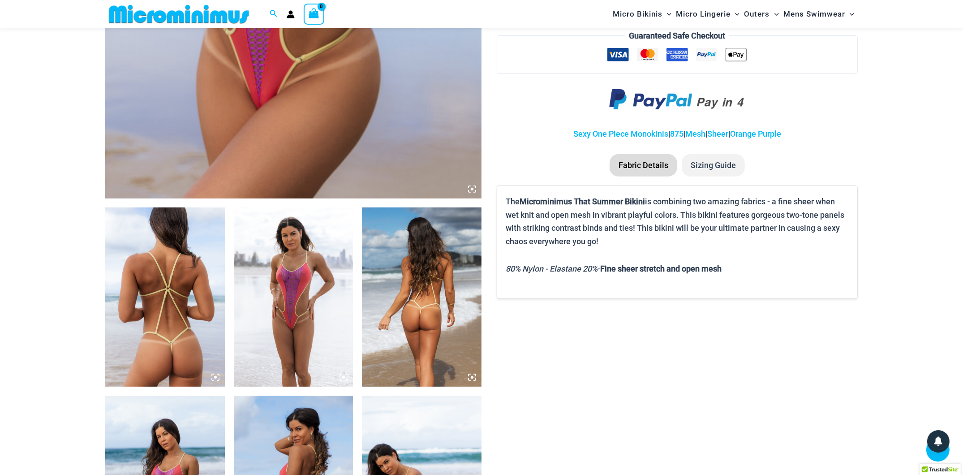
scroll to position [452, 0]
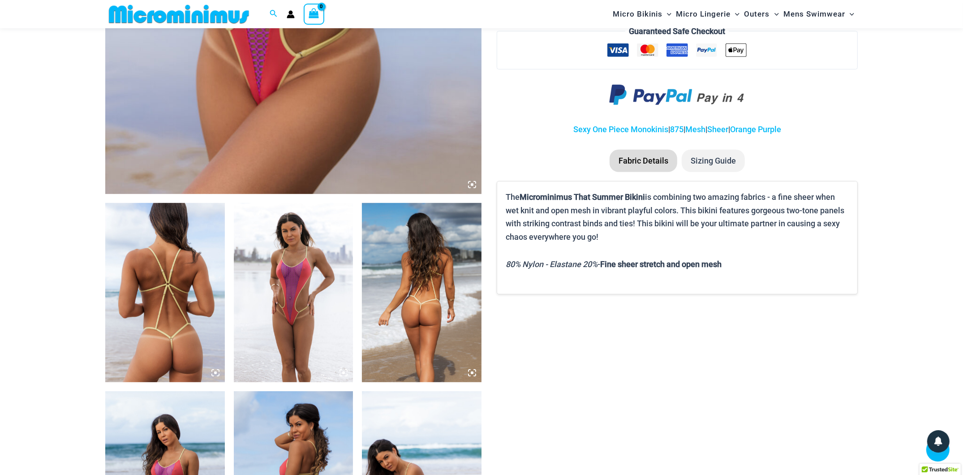
click at [310, 322] on img at bounding box center [294, 292] width 120 height 179
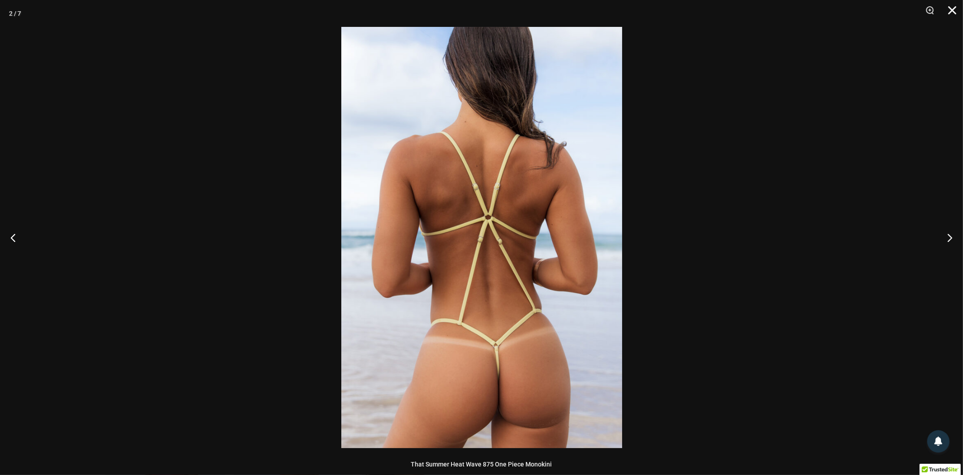
click at [948, 5] on button "Close" at bounding box center [949, 13] width 22 height 27
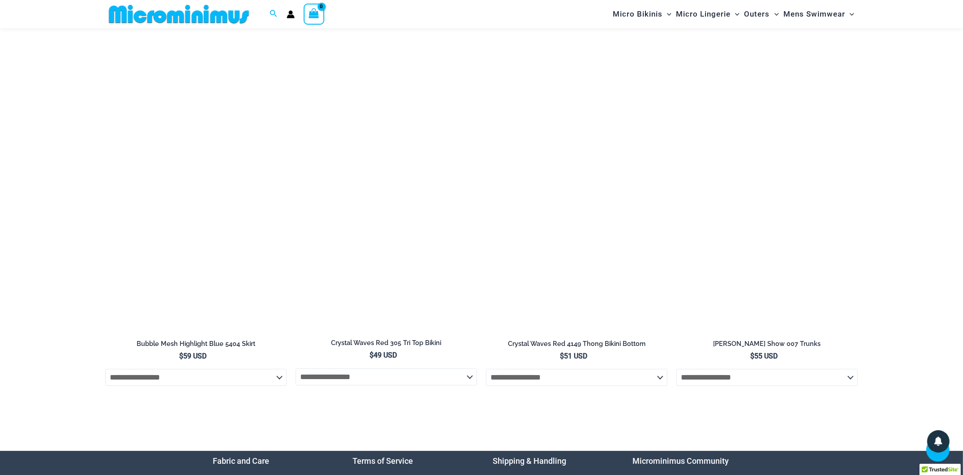
scroll to position [2984, 0]
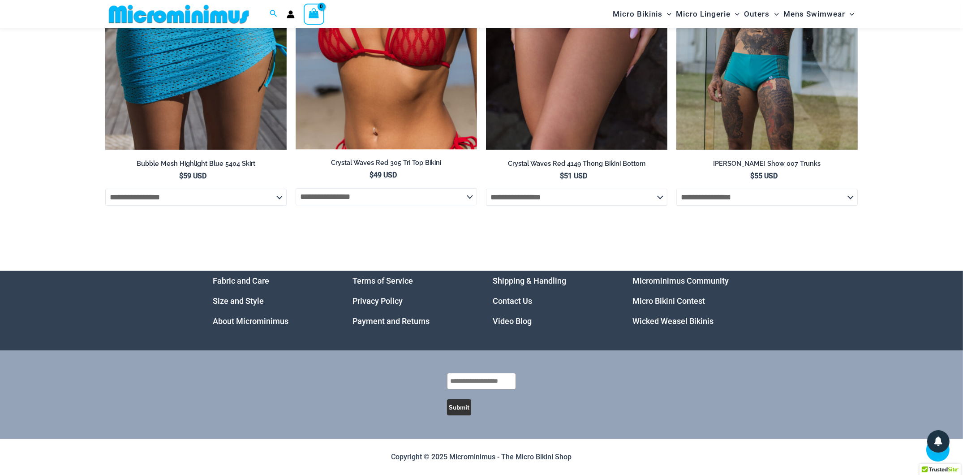
click at [507, 323] on link "Video Blog" at bounding box center [512, 320] width 39 height 9
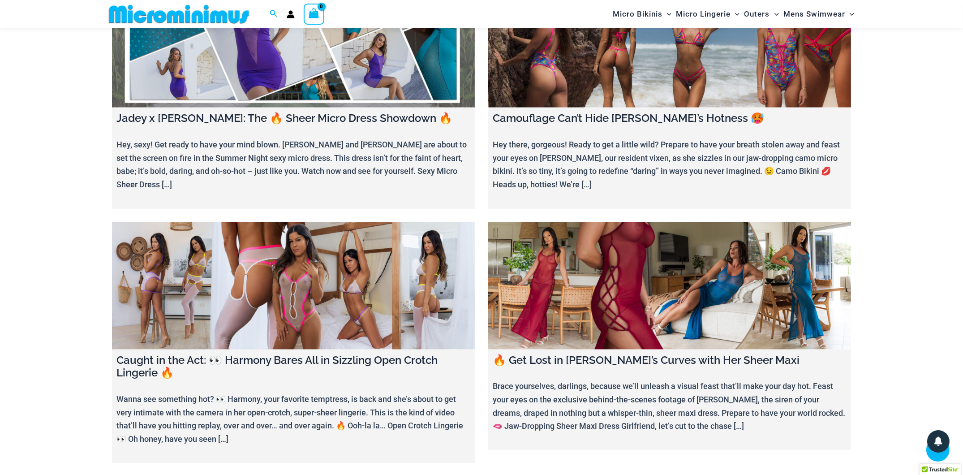
scroll to position [837, 0]
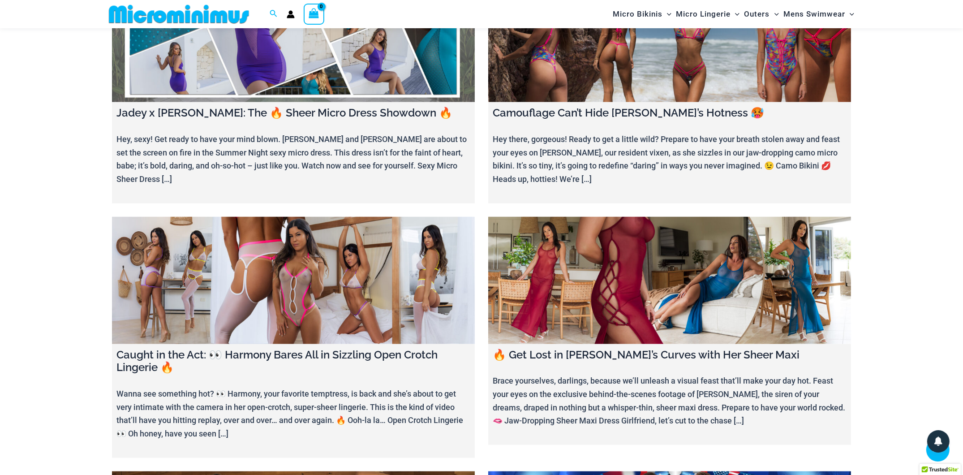
click at [354, 284] on link at bounding box center [293, 280] width 363 height 127
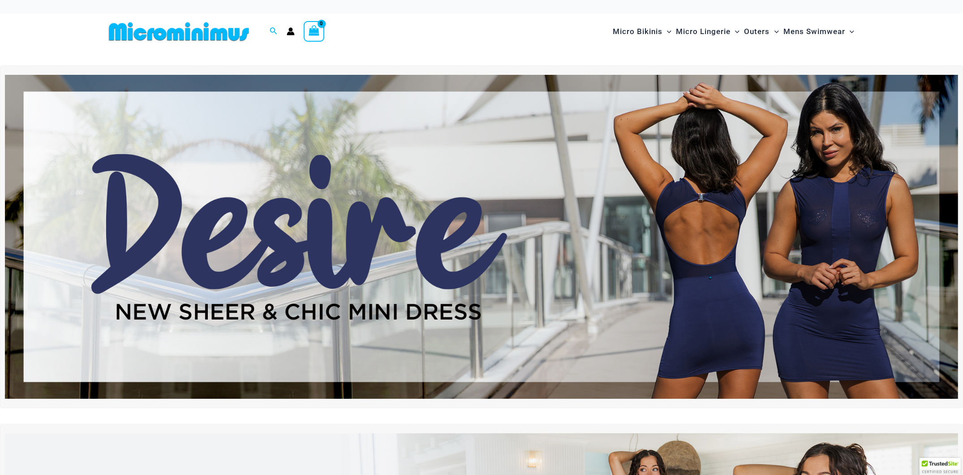
click at [586, 277] on img at bounding box center [481, 237] width 953 height 324
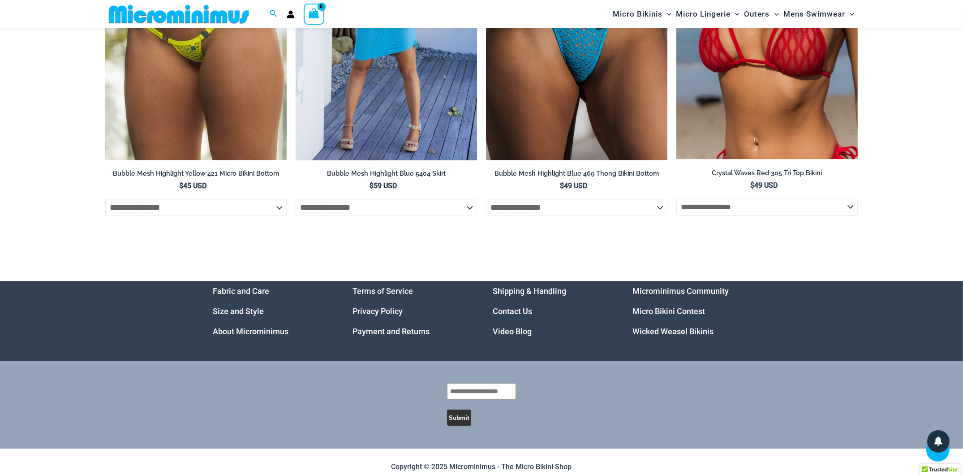
scroll to position [2993, 0]
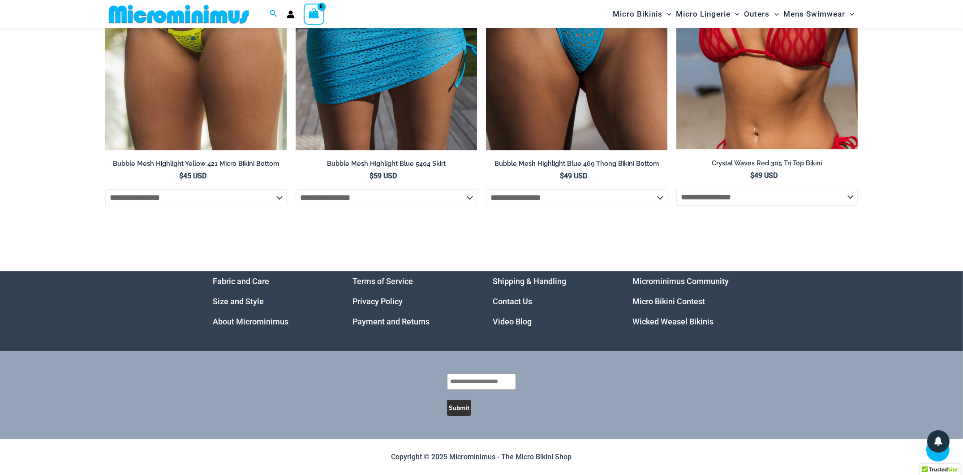
click at [662, 299] on link "Micro Bikini Contest" at bounding box center [669, 301] width 73 height 9
